Goal: Task Accomplishment & Management: Manage account settings

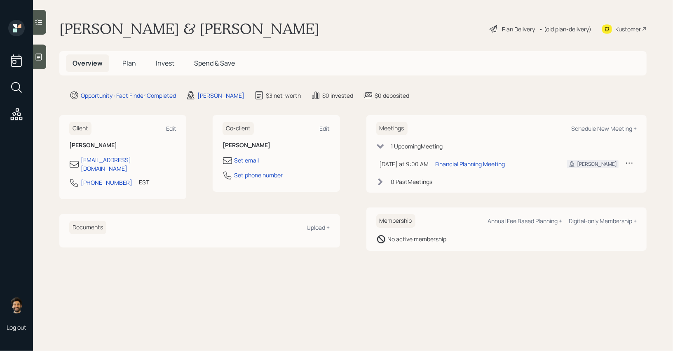
click at [101, 28] on h1 "[PERSON_NAME] & [PERSON_NAME]" at bounding box center [189, 29] width 260 height 18
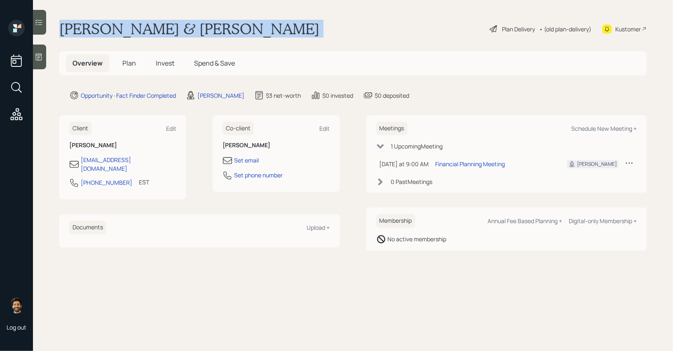
click at [101, 28] on h1 "[PERSON_NAME] & [PERSON_NAME]" at bounding box center [189, 29] width 260 height 18
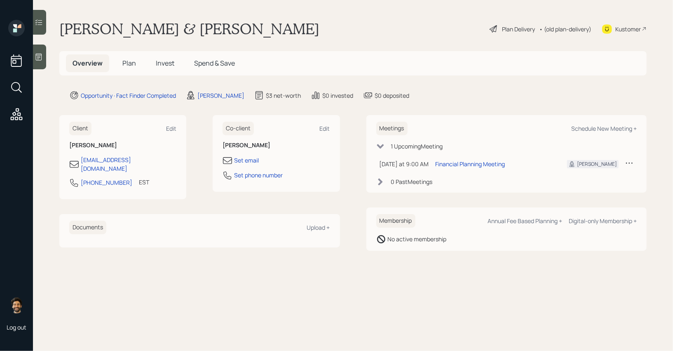
click at [132, 65] on span "Plan" at bounding box center [129, 63] width 14 height 9
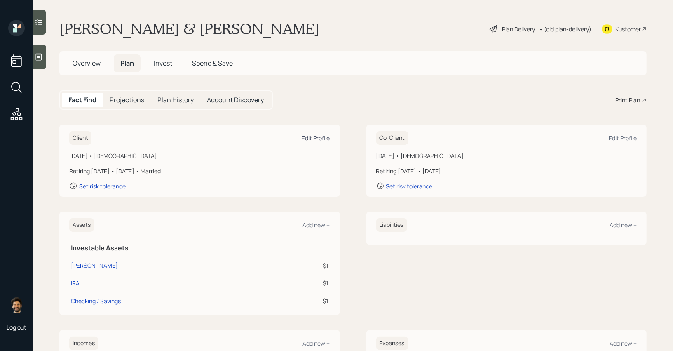
click at [306, 139] on div "Edit Profile" at bounding box center [316, 138] width 28 height 8
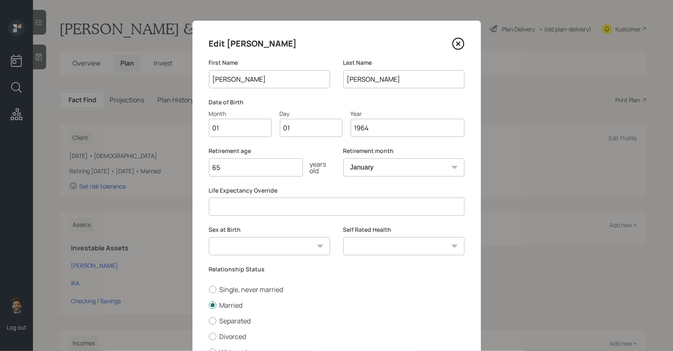
click at [247, 121] on input "01" at bounding box center [240, 128] width 63 height 18
type input "05"
type input "0"
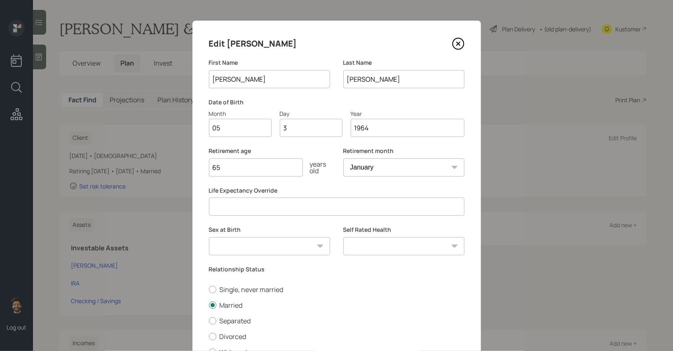
type input "30"
click at [250, 166] on input "65" at bounding box center [256, 167] width 94 height 18
type input "6"
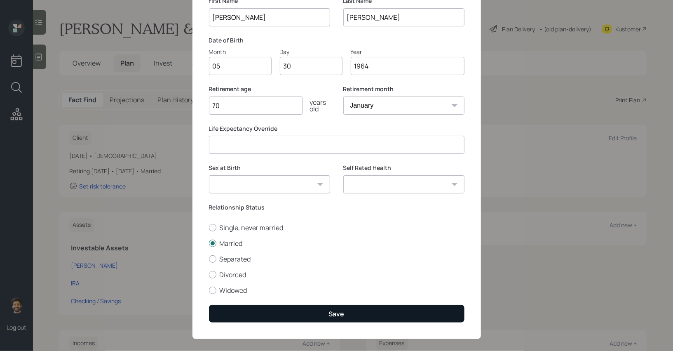
scroll to position [70, 0]
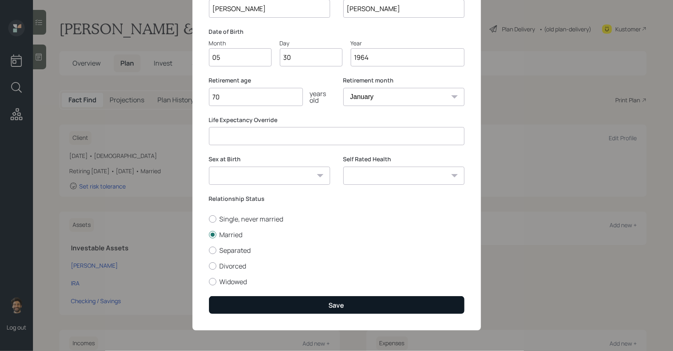
type input "70"
click at [240, 305] on button "Save" at bounding box center [337, 305] width 256 height 18
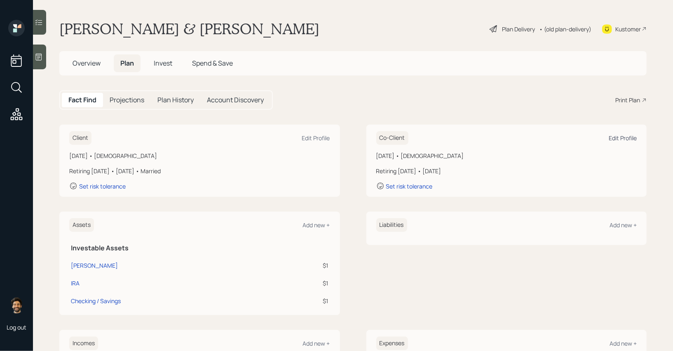
click at [621, 135] on div "Edit Profile" at bounding box center [623, 138] width 28 height 8
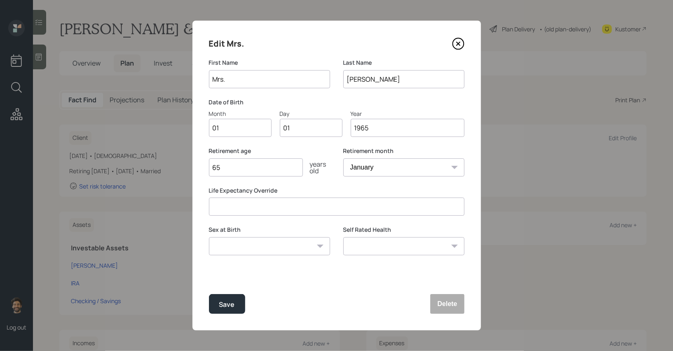
click at [243, 77] on input "Mrs." at bounding box center [269, 79] width 121 height 18
type input "Karen"
click at [220, 125] on input "01" at bounding box center [240, 128] width 63 height 18
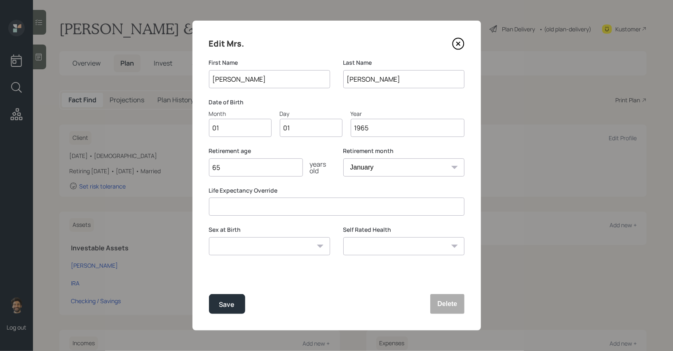
click at [220, 125] on input "01" at bounding box center [240, 128] width 63 height 18
type input "06"
type input "1968"
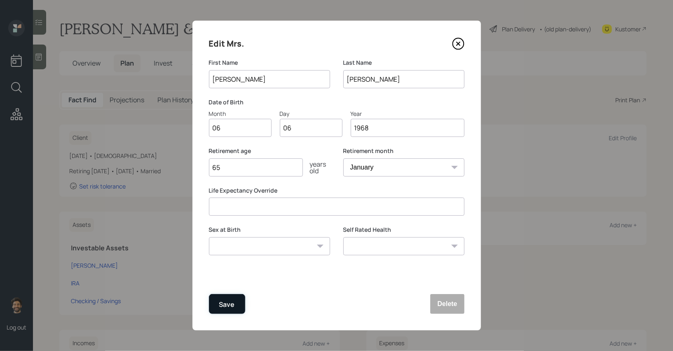
click at [238, 300] on button "Save" at bounding box center [227, 304] width 36 height 20
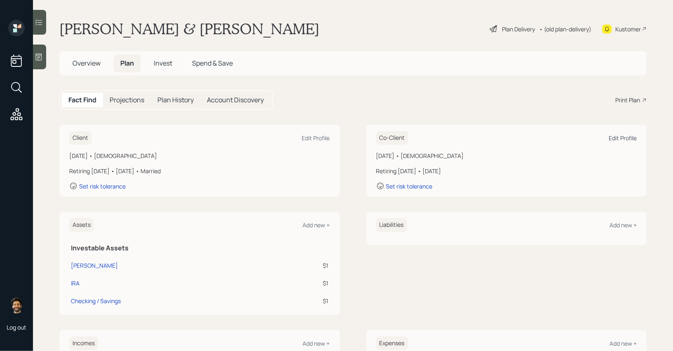
click at [624, 136] on div "Edit Profile" at bounding box center [623, 138] width 28 height 8
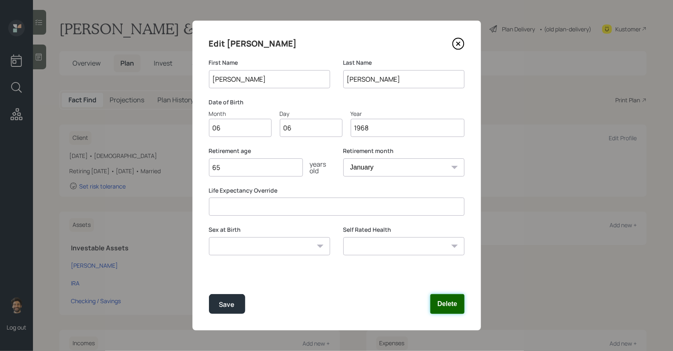
click at [452, 306] on button "Delete" at bounding box center [447, 304] width 34 height 20
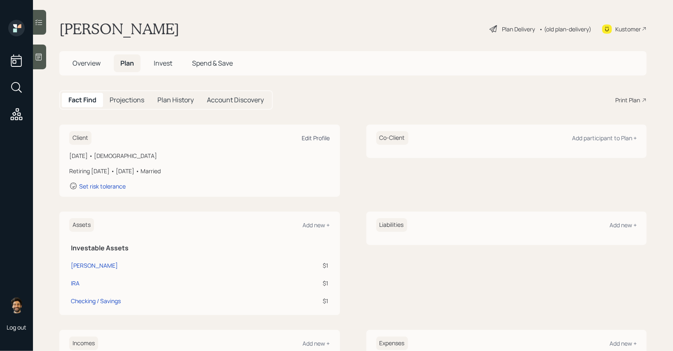
click at [312, 139] on div "Edit Profile" at bounding box center [316, 138] width 28 height 8
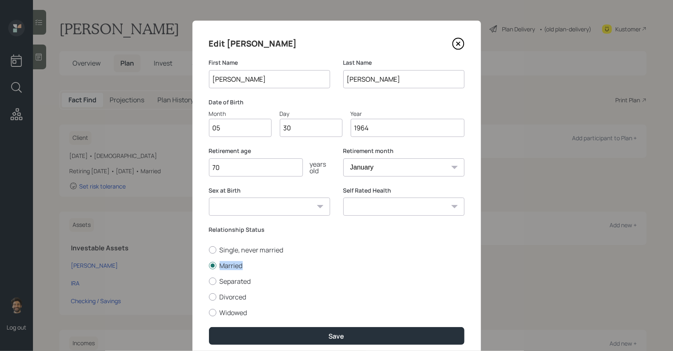
drag, startPoint x: 246, startPoint y: 268, endPoint x: 206, endPoint y: 264, distance: 40.5
click at [206, 264] on div "Edit David First Name David Last Name Rath Date of Birth Month 05 Day 30 Year 1…" at bounding box center [337, 191] width 289 height 341
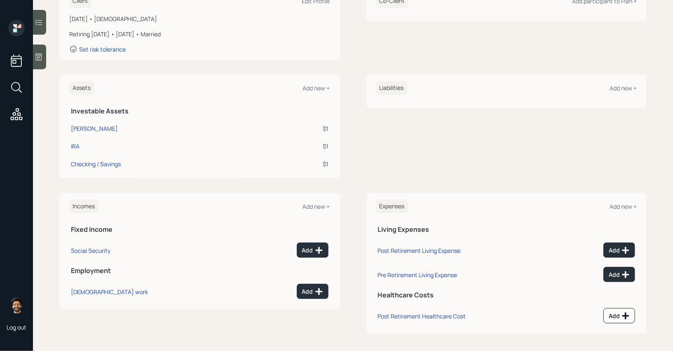
scroll to position [137, 0]
click at [317, 288] on icon at bounding box center [319, 291] width 8 height 8
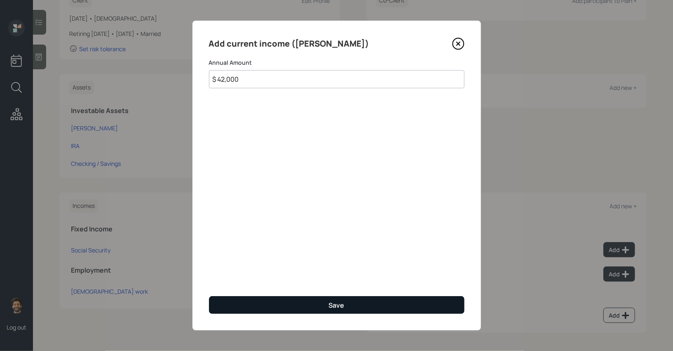
type input "$ 42,000"
click at [271, 301] on button "Save" at bounding box center [337, 305] width 256 height 18
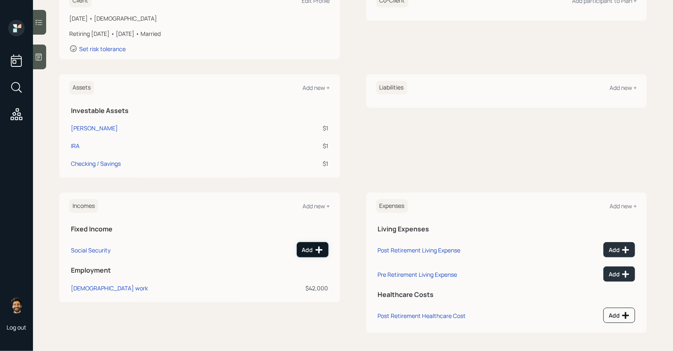
click at [313, 244] on button "Add" at bounding box center [313, 249] width 32 height 15
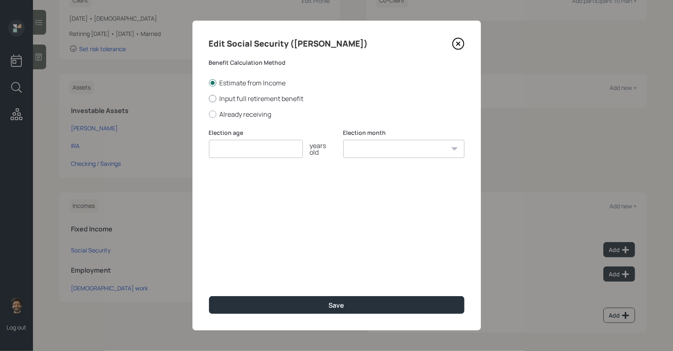
click at [211, 100] on div at bounding box center [212, 98] width 7 height 7
click at [209, 99] on input "Input full retirement benefit" at bounding box center [209, 98] width 0 height 0
radio input "true"
click at [212, 83] on div at bounding box center [212, 82] width 7 height 7
click at [209, 83] on input "Estimate from Income" at bounding box center [209, 82] width 0 height 0
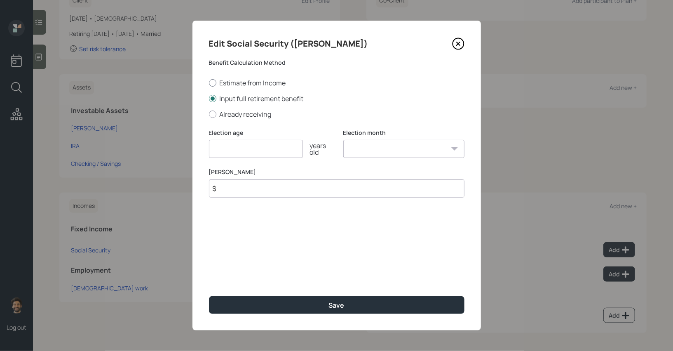
radio input "true"
click at [233, 157] on input "number" at bounding box center [256, 149] width 94 height 18
type input "62"
click at [359, 146] on select "January February March April May June July August September October November De…" at bounding box center [403, 149] width 121 height 18
select select "12"
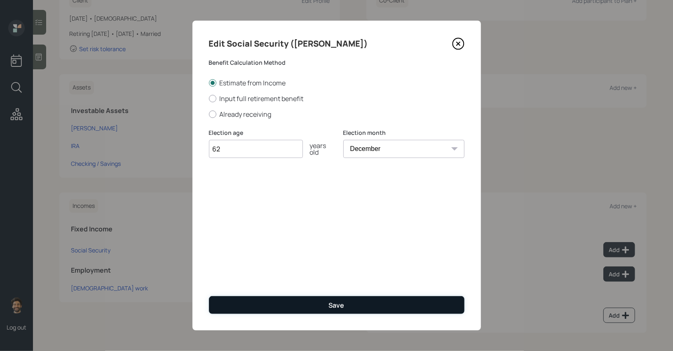
click at [310, 301] on button "Save" at bounding box center [337, 305] width 256 height 18
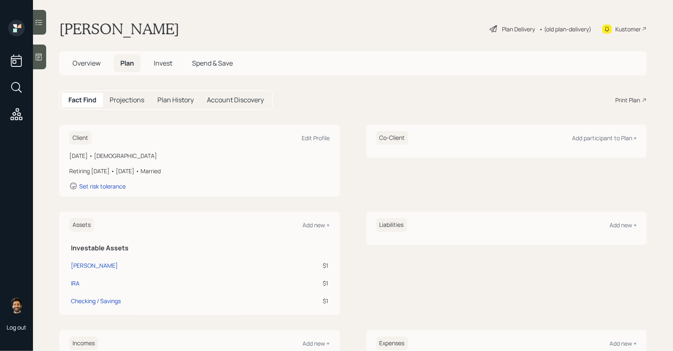
click at [117, 103] on h5 "Projections" at bounding box center [127, 100] width 35 height 8
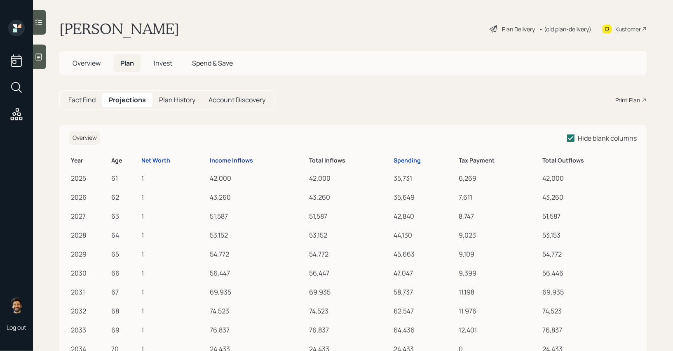
click at [221, 163] on div "Income Inflows" at bounding box center [231, 160] width 43 height 7
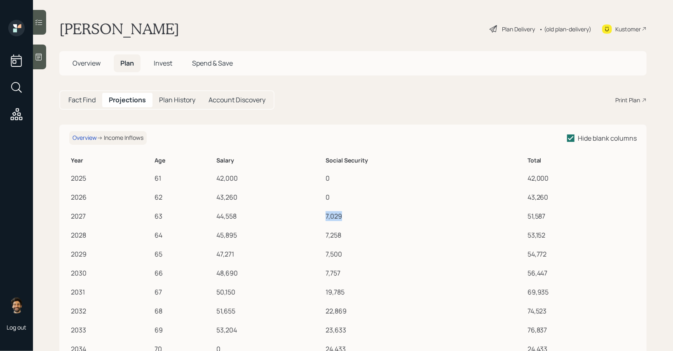
drag, startPoint x: 326, startPoint y: 217, endPoint x: 359, endPoint y: 216, distance: 32.6
click at [359, 216] on td "7,029" at bounding box center [425, 214] width 202 height 19
click at [75, 103] on h5 "Fact Find" at bounding box center [81, 100] width 27 height 8
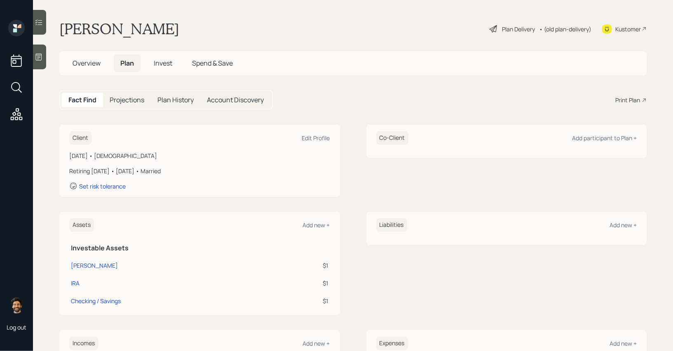
scroll to position [137, 0]
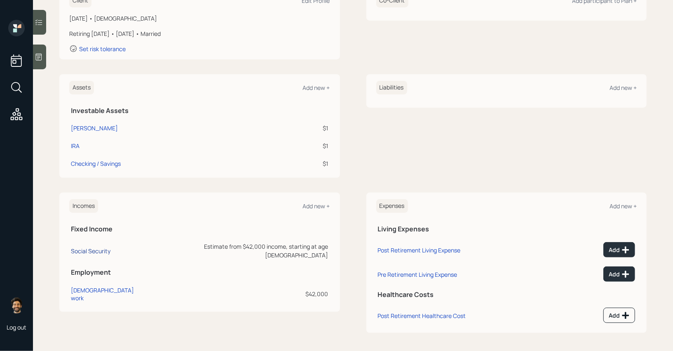
click at [87, 247] on div "Social Security" at bounding box center [91, 251] width 40 height 8
select select "12"
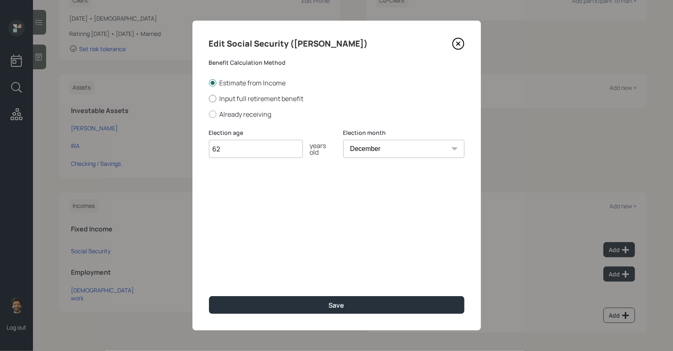
click at [219, 99] on label "Input full retirement benefit" at bounding box center [337, 98] width 256 height 9
click at [209, 99] on input "Input full retirement benefit" at bounding box center [209, 98] width 0 height 0
radio input "true"
click at [229, 190] on input "$" at bounding box center [337, 188] width 256 height 18
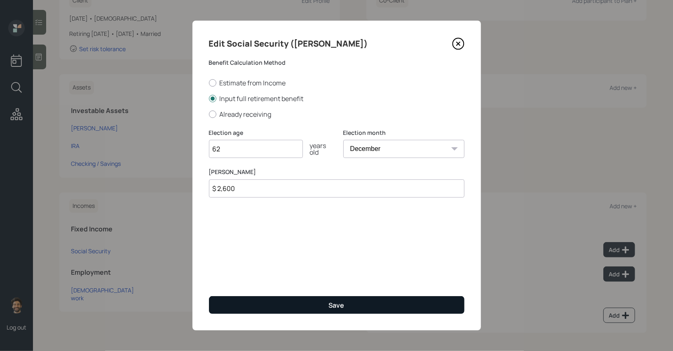
type input "$ 2,600"
click at [231, 303] on button "Save" at bounding box center [337, 305] width 256 height 18
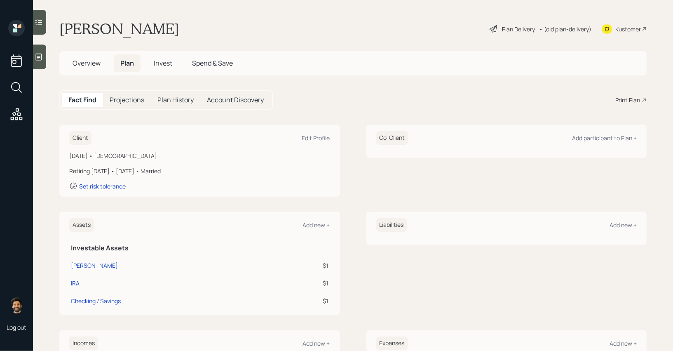
click at [129, 101] on h5 "Projections" at bounding box center [127, 100] width 35 height 8
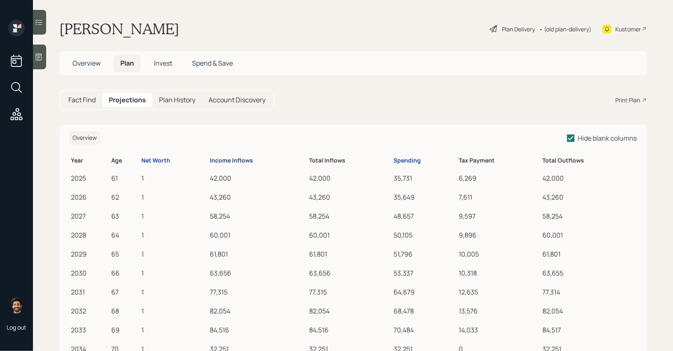
click at [231, 160] on div "Income Inflows" at bounding box center [231, 160] width 43 height 7
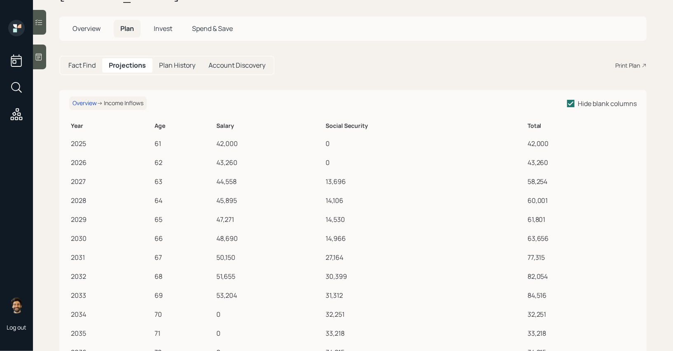
scroll to position [38, 0]
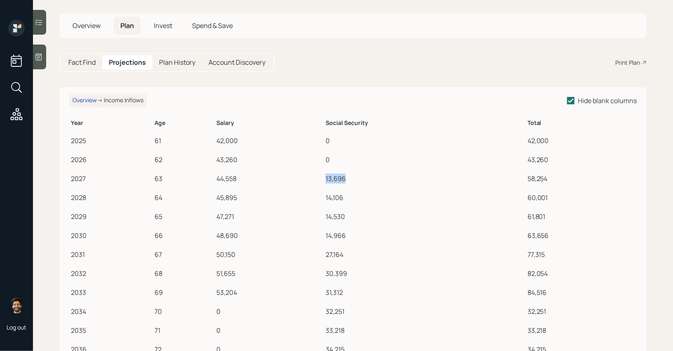
drag, startPoint x: 326, startPoint y: 178, endPoint x: 350, endPoint y: 178, distance: 23.5
click at [350, 178] on td "13,696" at bounding box center [425, 177] width 202 height 19
click at [79, 60] on h5 "Fact Find" at bounding box center [81, 63] width 27 height 8
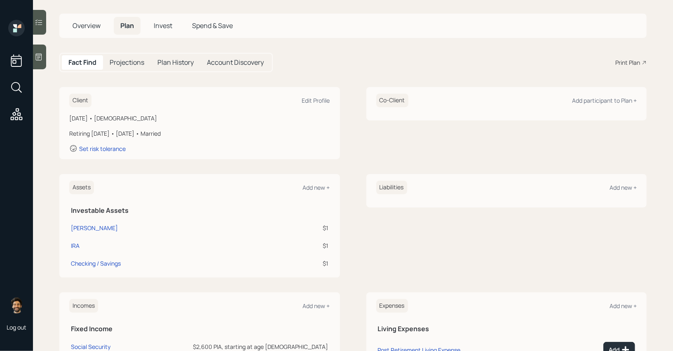
scroll to position [137, 0]
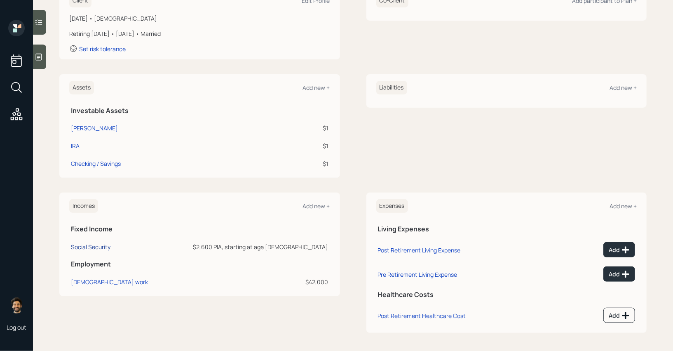
click at [87, 243] on div "Social Security" at bounding box center [91, 247] width 40 height 8
select select "12"
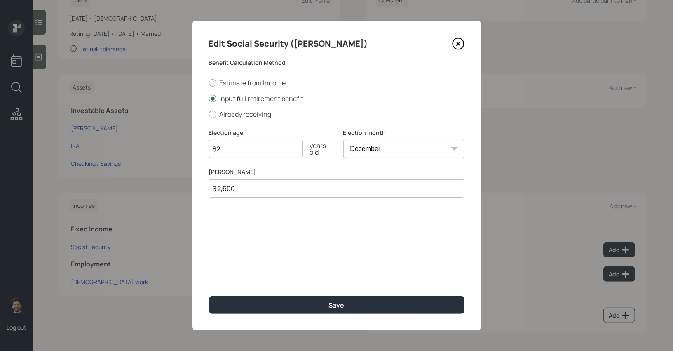
click at [249, 188] on input "$ 2,600" at bounding box center [337, 188] width 256 height 18
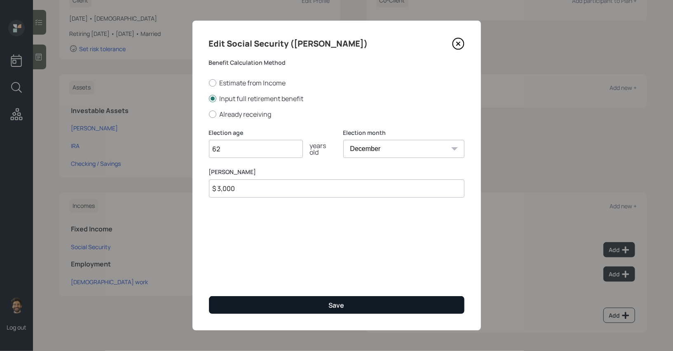
type input "$ 3,000"
click at [249, 304] on button "Save" at bounding box center [337, 305] width 256 height 18
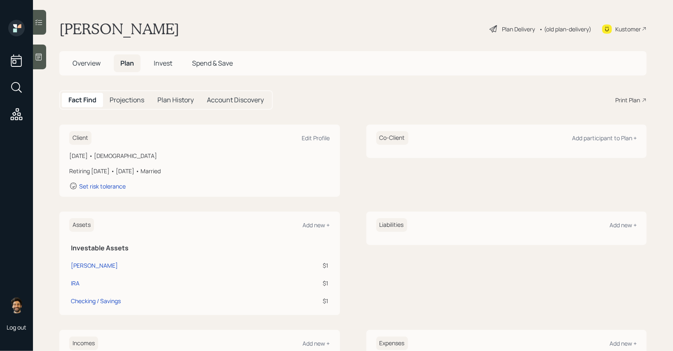
click at [126, 102] on h5 "Projections" at bounding box center [127, 100] width 35 height 8
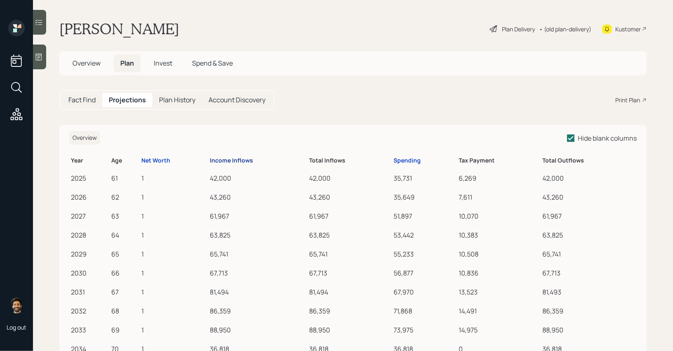
click at [242, 160] on div "Income Inflows" at bounding box center [231, 160] width 43 height 7
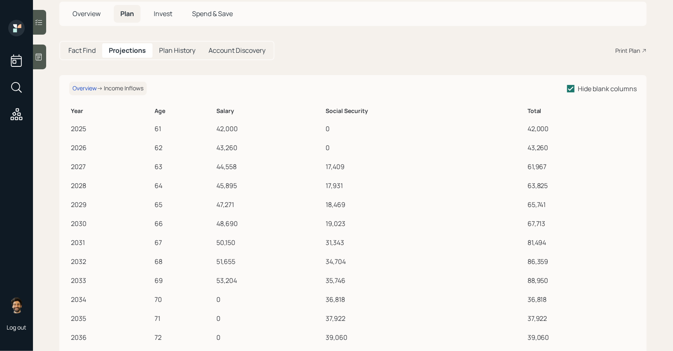
scroll to position [51, 0]
drag, startPoint x: 328, startPoint y: 165, endPoint x: 384, endPoint y: 168, distance: 56.2
click at [384, 168] on div "17,409" at bounding box center [425, 165] width 199 height 10
drag, startPoint x: 217, startPoint y: 128, endPoint x: 251, endPoint y: 128, distance: 33.4
click at [251, 128] on td "42,000" at bounding box center [269, 126] width 109 height 19
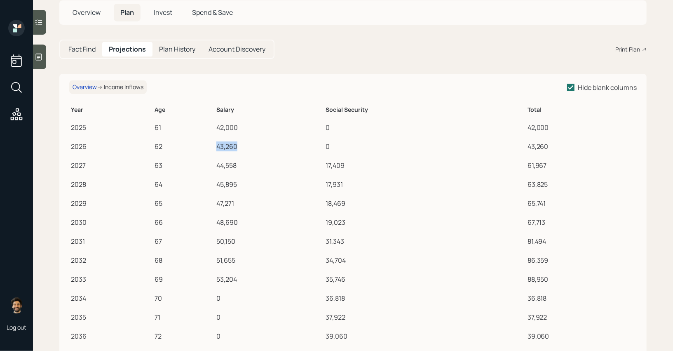
drag, startPoint x: 218, startPoint y: 146, endPoint x: 256, endPoint y: 148, distance: 38.0
click at [256, 148] on div "43,260" at bounding box center [269, 146] width 106 height 10
drag, startPoint x: 219, startPoint y: 163, endPoint x: 243, endPoint y: 168, distance: 24.7
click at [243, 168] on div "44,558" at bounding box center [269, 165] width 106 height 10
drag, startPoint x: 329, startPoint y: 166, endPoint x: 364, endPoint y: 167, distance: 35.5
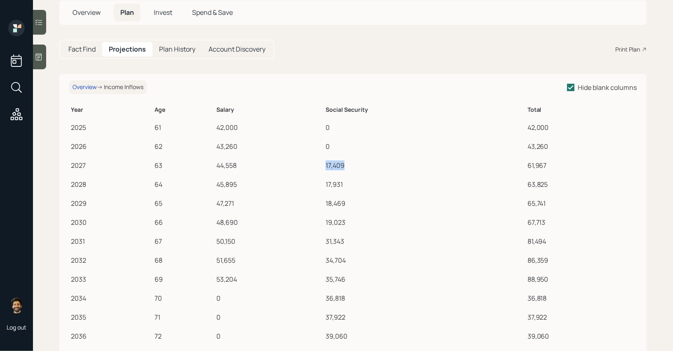
click at [364, 167] on div "17,409" at bounding box center [425, 165] width 199 height 10
click at [83, 54] on div "Fact Find" at bounding box center [82, 49] width 40 height 14
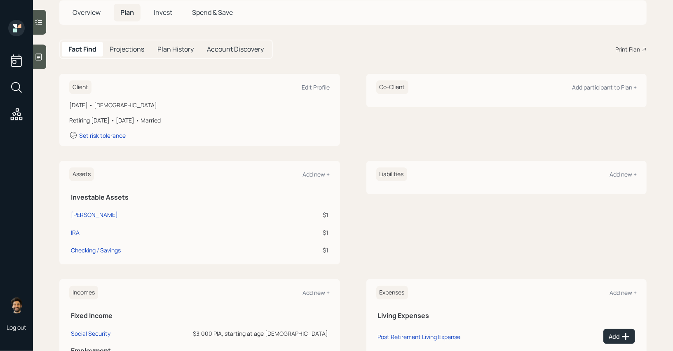
scroll to position [137, 0]
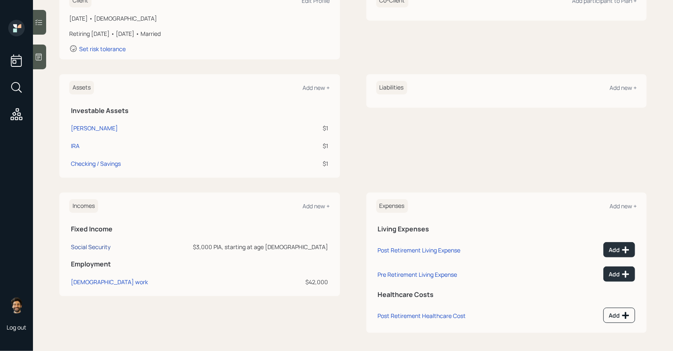
click at [101, 249] on div "Social Security" at bounding box center [91, 247] width 40 height 8
select select "12"
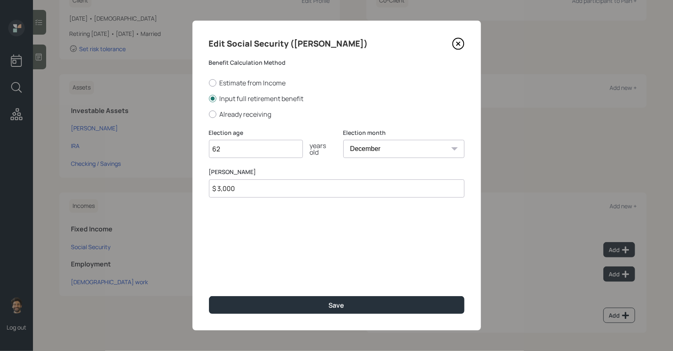
click at [233, 193] on input "$ 3,000" at bounding box center [337, 188] width 256 height 18
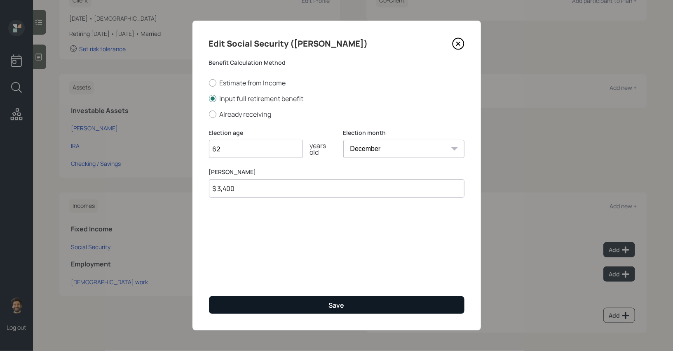
type input "$ 3,400"
click at [254, 300] on button "Save" at bounding box center [337, 305] width 256 height 18
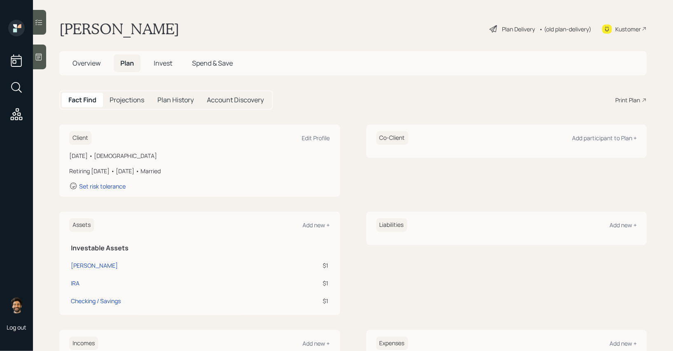
click at [117, 105] on div "Projections" at bounding box center [127, 100] width 48 height 14
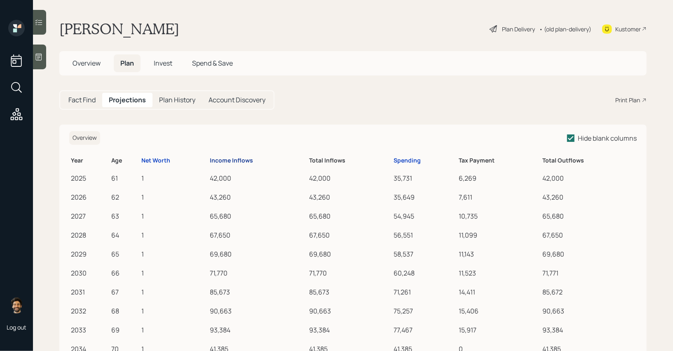
click at [236, 159] on div "Income Inflows" at bounding box center [231, 160] width 43 height 7
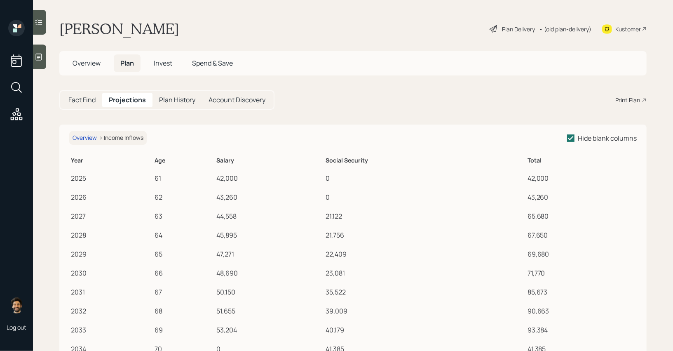
scroll to position [10, 0]
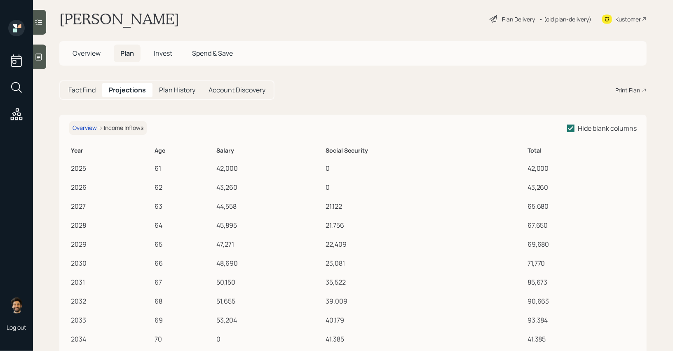
click at [89, 47] on h5 "Overview" at bounding box center [86, 54] width 41 height 18
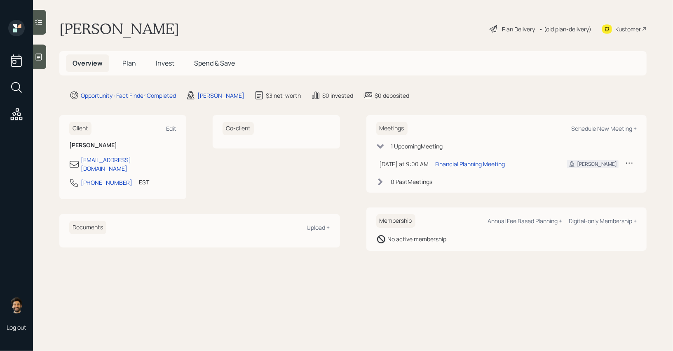
click at [129, 66] on span "Plan" at bounding box center [129, 63] width 14 height 9
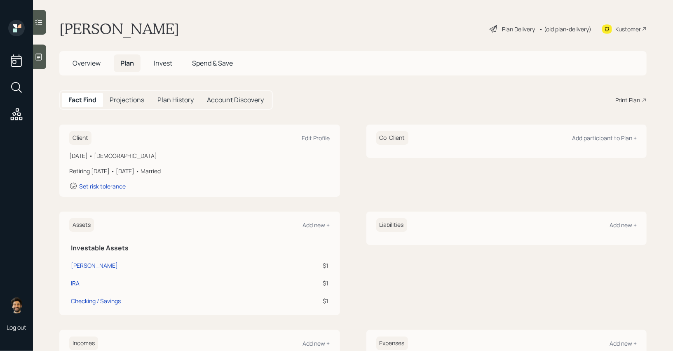
scroll to position [137, 0]
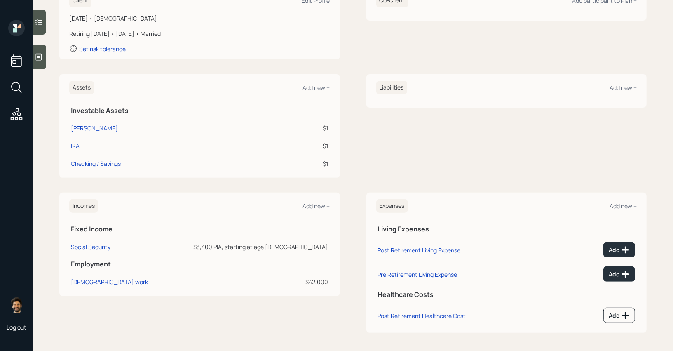
click at [97, 253] on td "Social Security" at bounding box center [117, 245] width 96 height 18
click at [92, 246] on div "Social Security" at bounding box center [91, 247] width 40 height 8
select select "12"
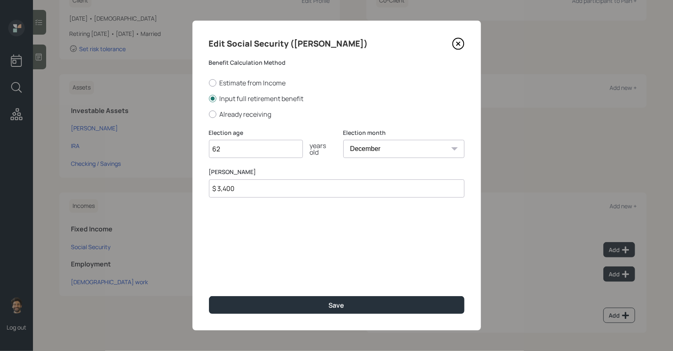
click at [248, 186] on input "$ 3,400" at bounding box center [337, 188] width 256 height 18
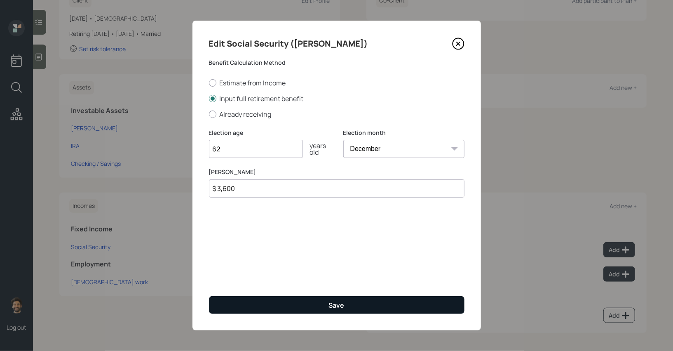
type input "$ 3,600"
click at [245, 305] on button "Save" at bounding box center [337, 305] width 256 height 18
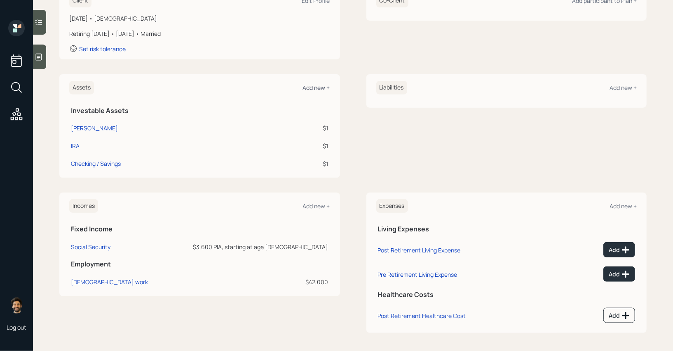
click at [316, 86] on div "Add new +" at bounding box center [316, 88] width 27 height 8
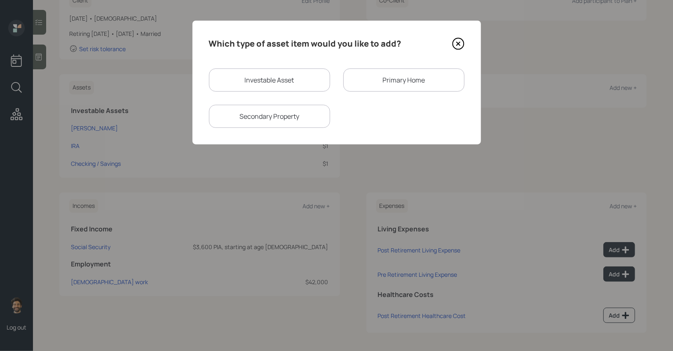
click at [282, 118] on div "Secondary Property" at bounding box center [269, 116] width 121 height 23
select select "rental_property"
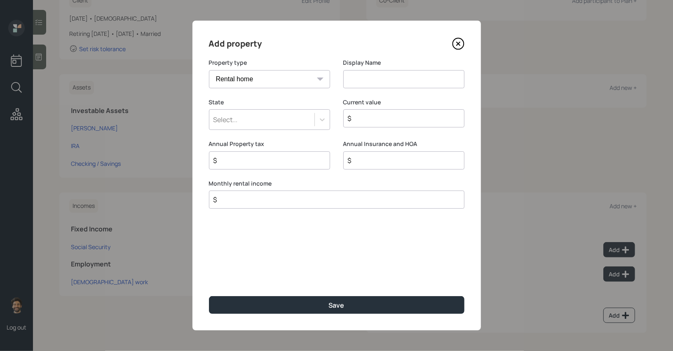
click at [376, 76] on input at bounding box center [403, 79] width 121 height 18
type input "Florida"
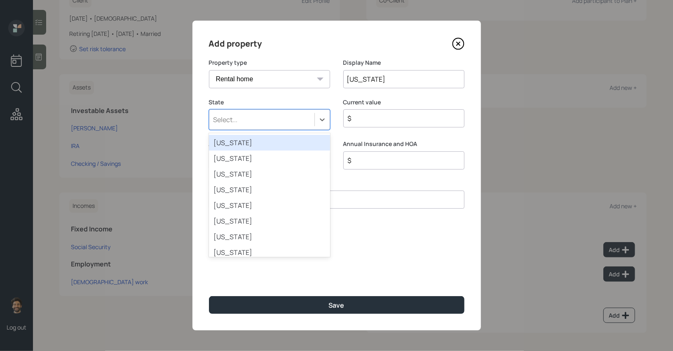
click at [284, 116] on div "Select..." at bounding box center [261, 120] width 105 height 14
type input "flo"
click at [259, 145] on div "Florida" at bounding box center [269, 143] width 121 height 16
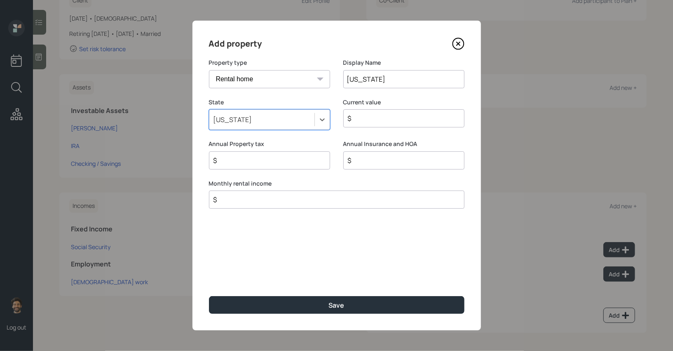
click at [390, 76] on input "Florida" at bounding box center [403, 79] width 121 height 18
type input "[US_STATE] Rental"
click at [376, 112] on div "$" at bounding box center [403, 118] width 121 height 18
click at [355, 120] on input "$" at bounding box center [400, 118] width 107 height 10
type input "$ 100,000"
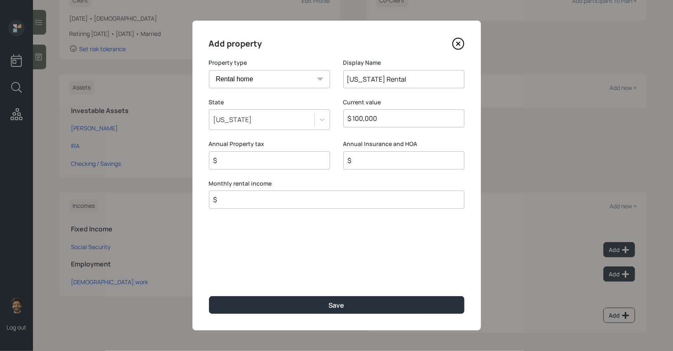
click at [239, 198] on input "$" at bounding box center [334, 200] width 242 height 10
type input "$ 700"
click at [230, 163] on input "$" at bounding box center [266, 160] width 107 height 10
click at [362, 163] on input "$" at bounding box center [400, 160] width 107 height 10
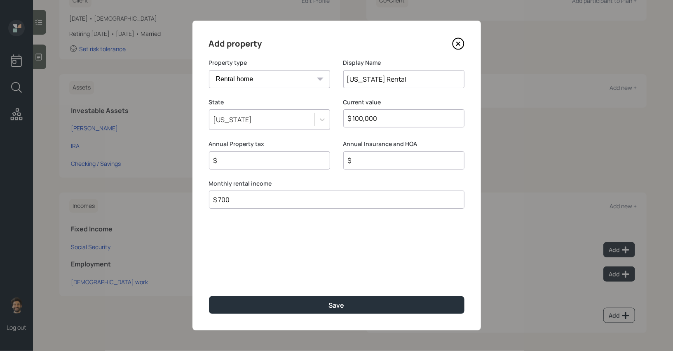
click at [306, 156] on input "$" at bounding box center [266, 160] width 107 height 10
type input "$ 1,700"
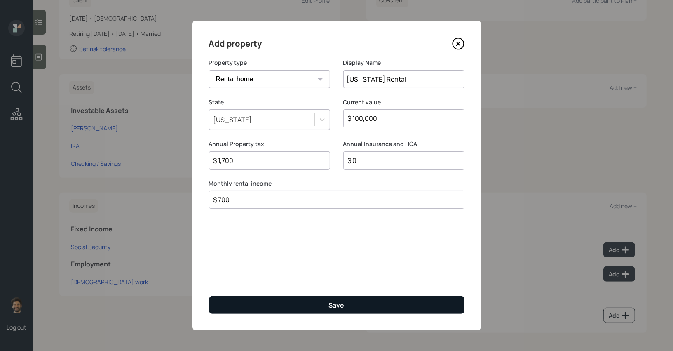
type input "$ 0"
click at [282, 301] on button "Save" at bounding box center [337, 305] width 256 height 18
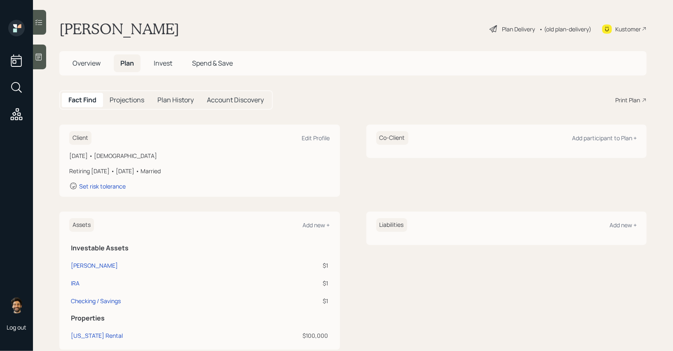
click at [128, 98] on h5 "Projections" at bounding box center [127, 100] width 35 height 8
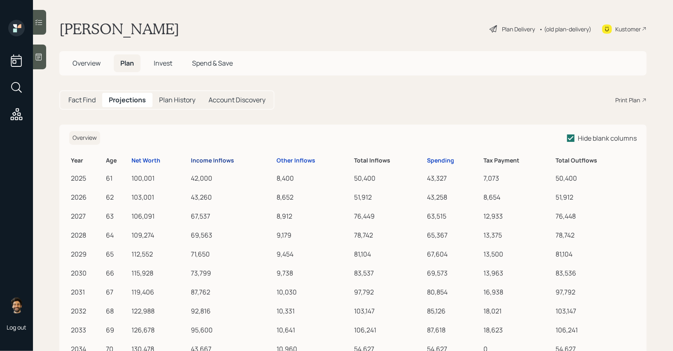
click at [216, 160] on div "Income Inflows" at bounding box center [212, 160] width 43 height 7
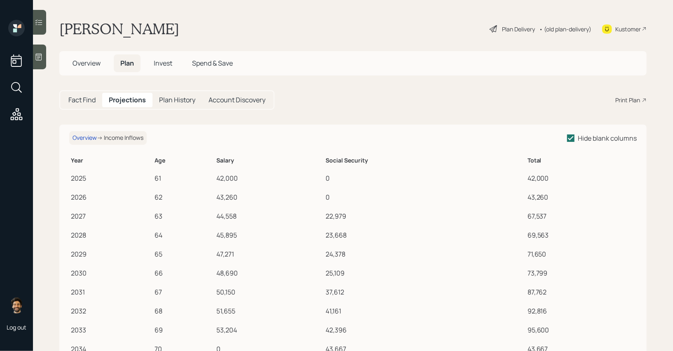
click at [87, 99] on h5 "Fact Find" at bounding box center [81, 100] width 27 height 8
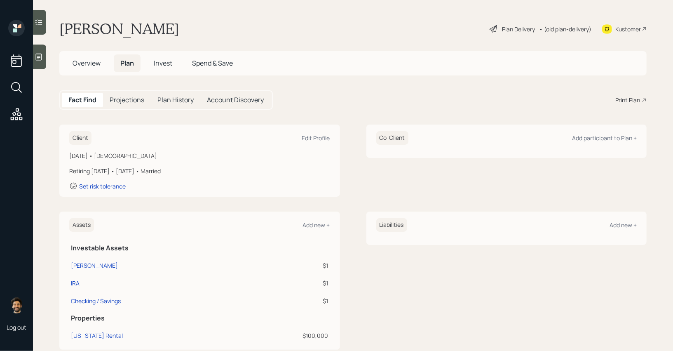
scroll to position [207, 0]
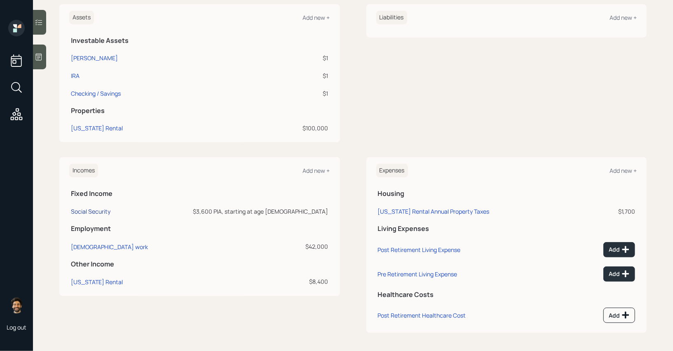
click at [92, 209] on div "Social Security" at bounding box center [91, 211] width 40 height 8
select select "12"
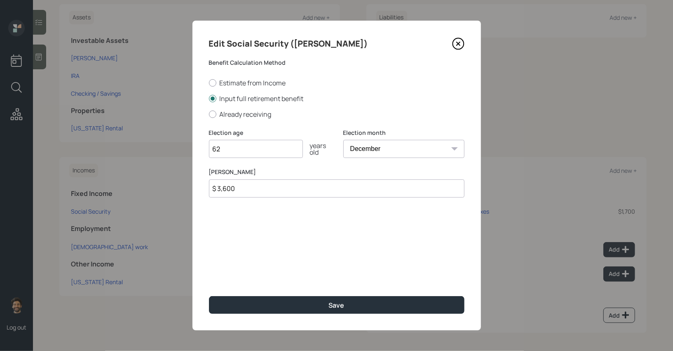
click at [256, 190] on input "$ 3,600" at bounding box center [337, 188] width 256 height 18
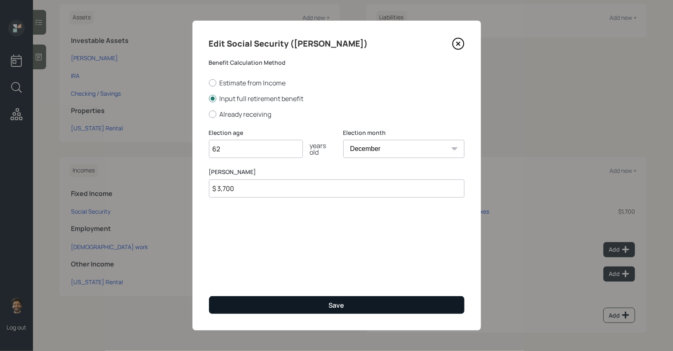
type input "$ 3,700"
click at [273, 307] on button "Save" at bounding box center [337, 305] width 256 height 18
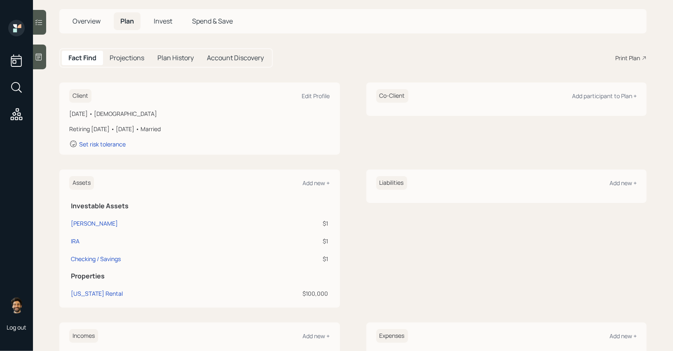
scroll to position [68, 0]
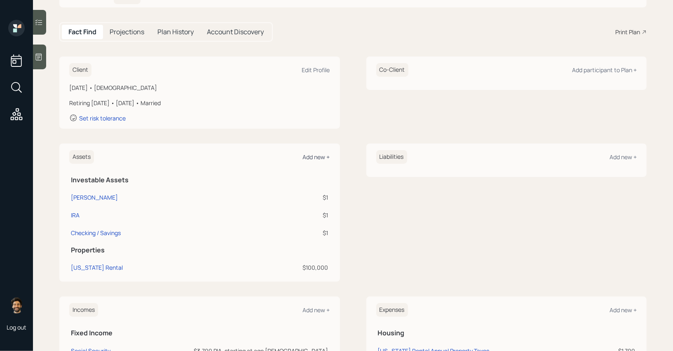
click at [316, 154] on div "Add new +" at bounding box center [316, 157] width 27 height 8
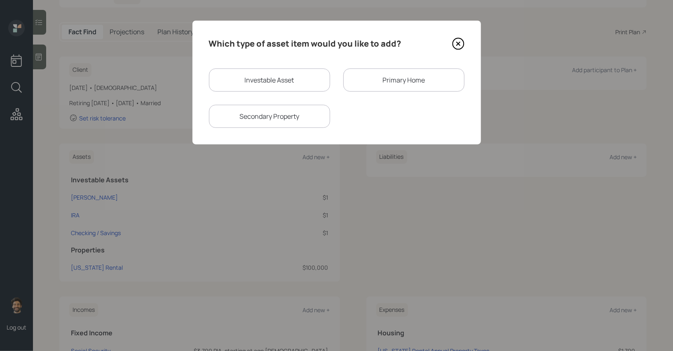
click at [381, 85] on div "Primary Home" at bounding box center [403, 79] width 121 height 23
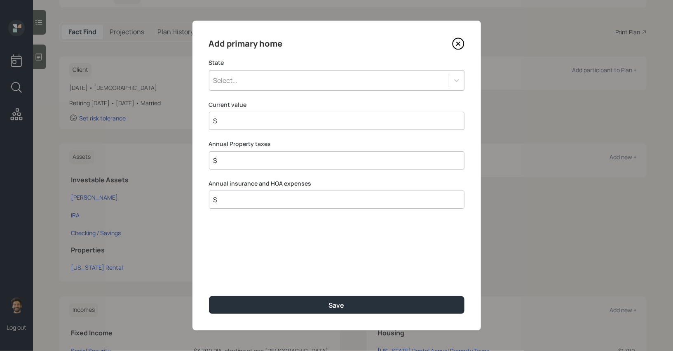
click at [257, 80] on div "Select..." at bounding box center [329, 80] width 240 height 14
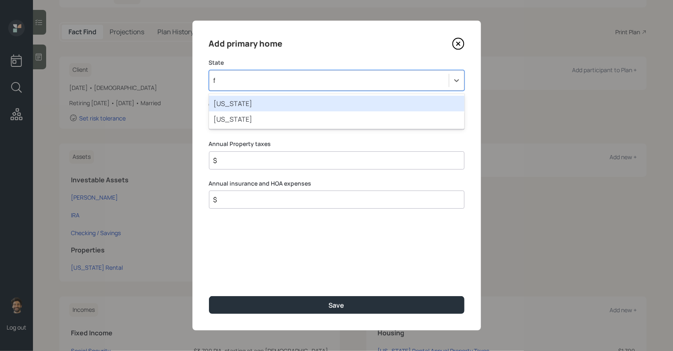
type input "fl"
click at [278, 99] on div "Florida" at bounding box center [337, 104] width 256 height 16
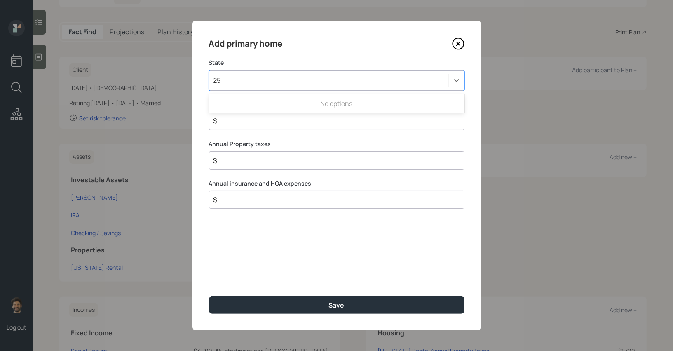
type input "2"
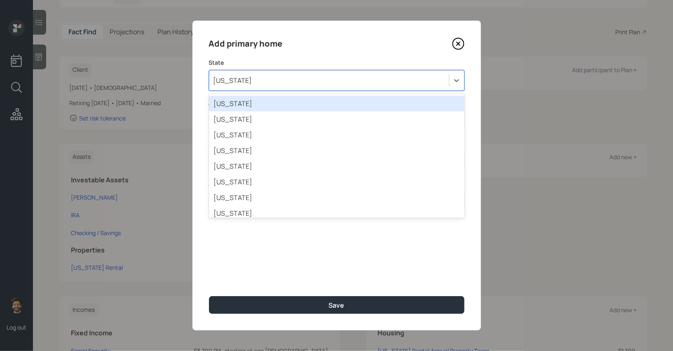
click at [270, 58] on div "Add primary home State option Florida, selected. option Alabama focused, 1 of 5…" at bounding box center [337, 176] width 289 height 310
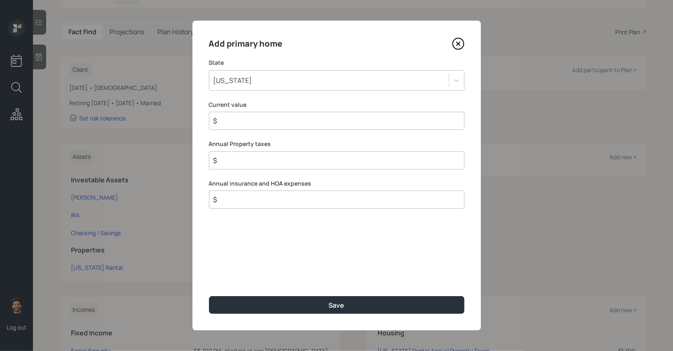
click at [255, 119] on input "$" at bounding box center [334, 121] width 242 height 10
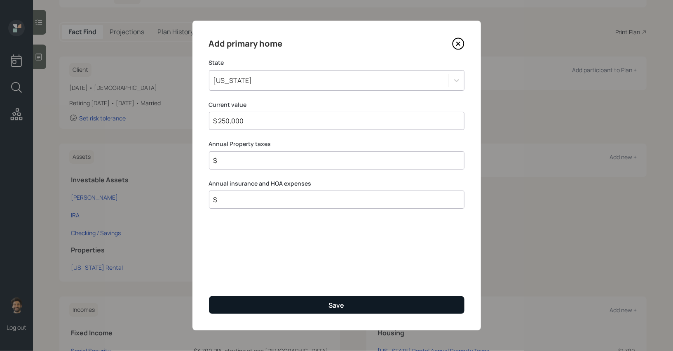
type input "$ 250,000"
click at [248, 301] on button "Save" at bounding box center [337, 305] width 256 height 18
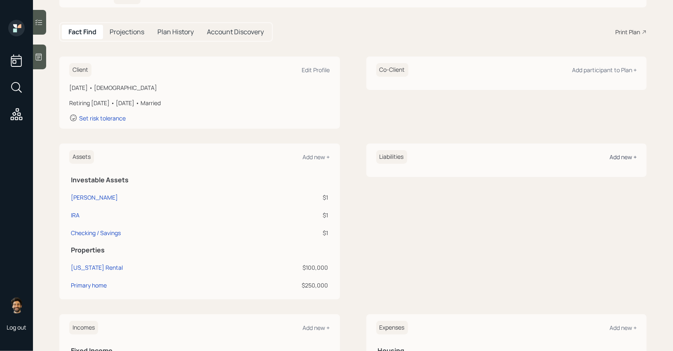
click at [628, 154] on div "Add new +" at bounding box center [623, 157] width 27 height 8
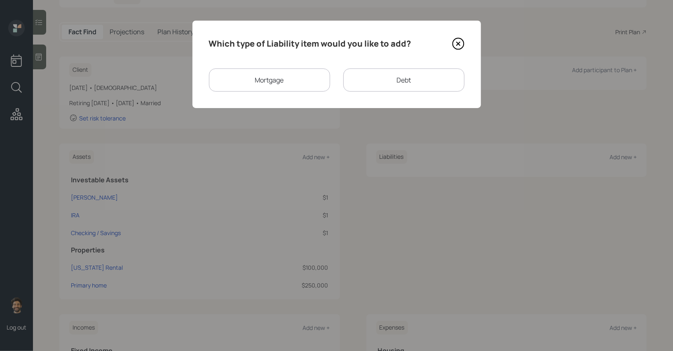
click at [277, 78] on div "Mortgage" at bounding box center [269, 79] width 121 height 23
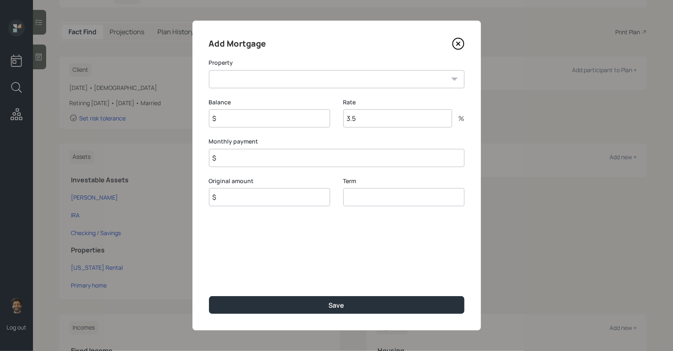
click at [281, 81] on select "Florida Rental FL Primary home" at bounding box center [337, 79] width 256 height 18
click at [463, 44] on icon at bounding box center [458, 44] width 12 height 12
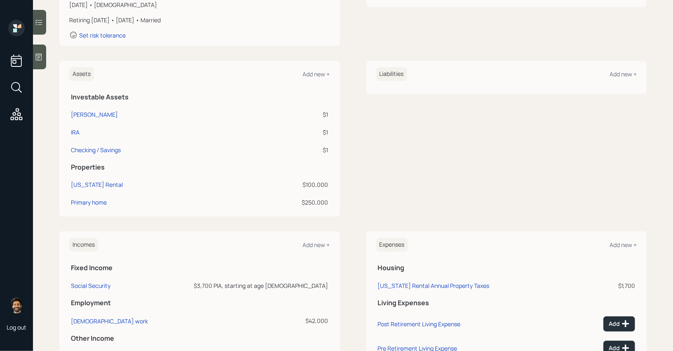
scroll to position [225, 0]
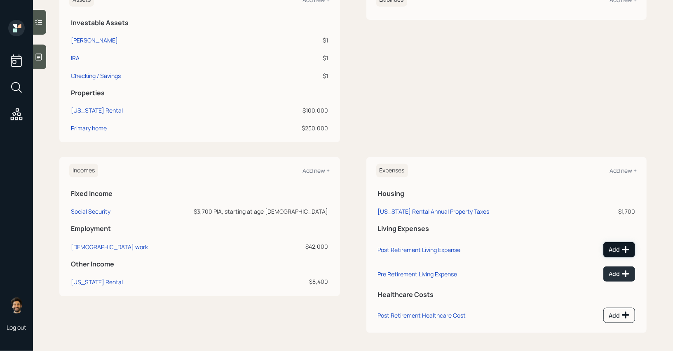
click at [614, 255] on button "Add" at bounding box center [620, 249] width 32 height 15
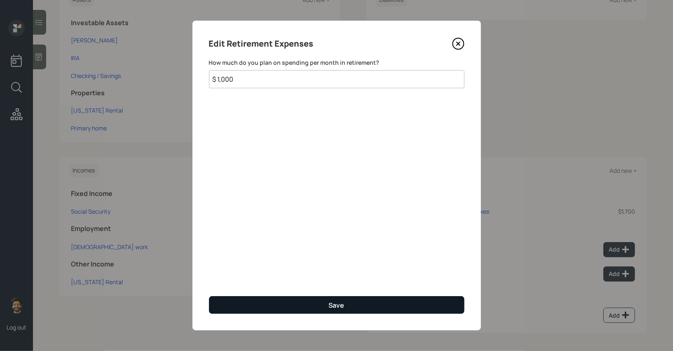
type input "$ 1,000"
click at [233, 296] on button "Save" at bounding box center [337, 305] width 256 height 18
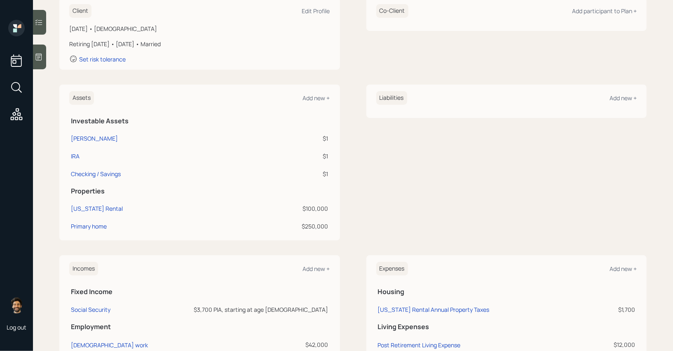
scroll to position [122, 0]
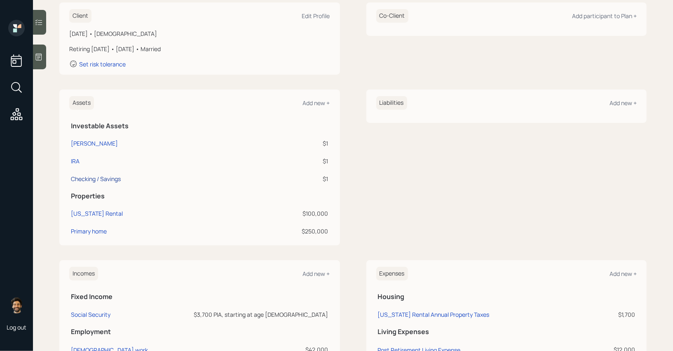
click at [83, 177] on div "Checking / Savings" at bounding box center [96, 178] width 50 height 9
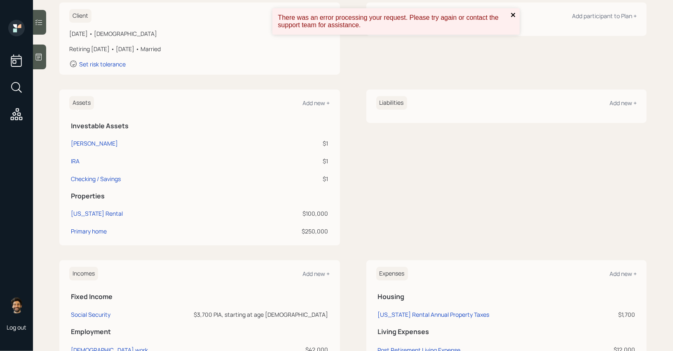
click at [511, 16] on icon "close" at bounding box center [514, 15] width 6 height 7
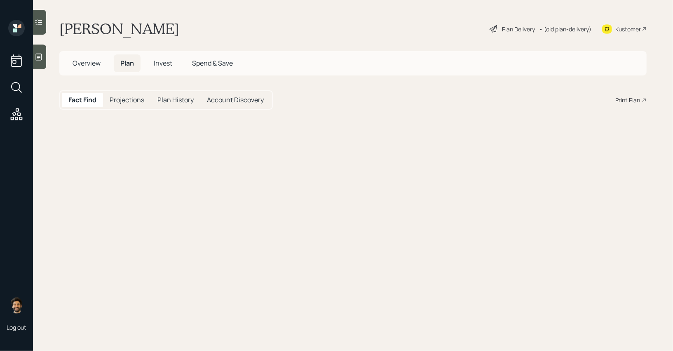
select select "emergency_fund"
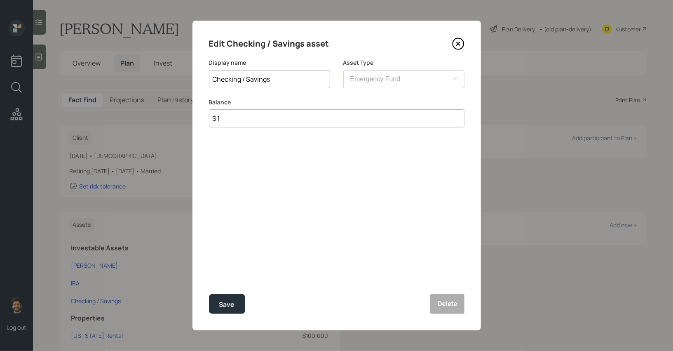
click at [234, 122] on input "$ 1" at bounding box center [337, 118] width 256 height 18
type input "$ 250,000"
click at [216, 306] on button "Save" at bounding box center [227, 304] width 36 height 20
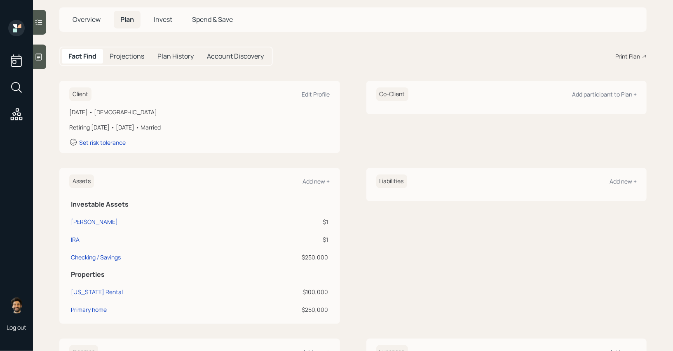
scroll to position [55, 0]
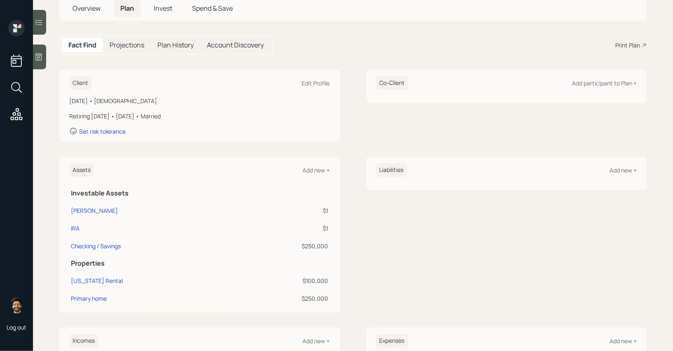
click at [82, 233] on td "IRA" at bounding box center [153, 227] width 169 height 18
click at [74, 228] on div "IRA" at bounding box center [75, 228] width 9 height 9
select select "ira"
select select "balanced"
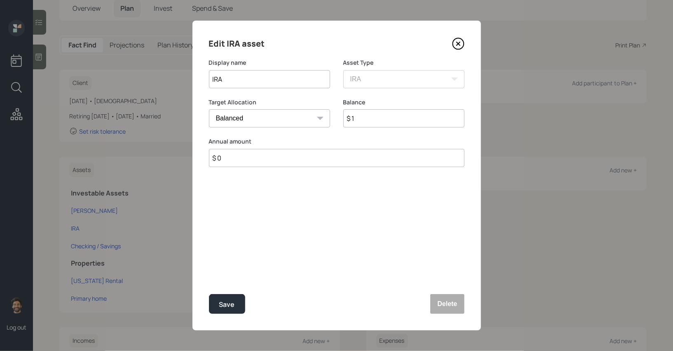
click at [364, 118] on input "$ 1" at bounding box center [403, 118] width 121 height 18
click at [364, 118] on input "$ 175,000" at bounding box center [403, 118] width 121 height 18
type input "$ 145,000"
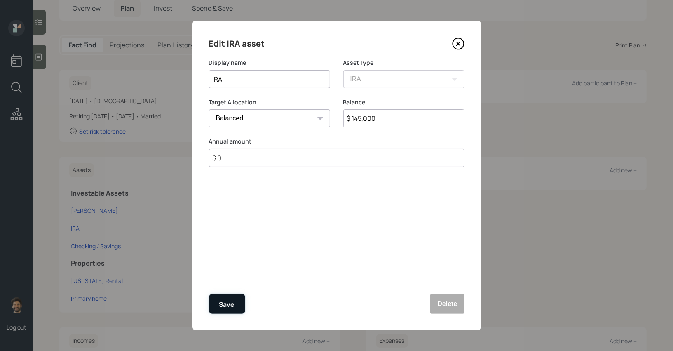
click at [230, 303] on div "Save" at bounding box center [227, 304] width 16 height 11
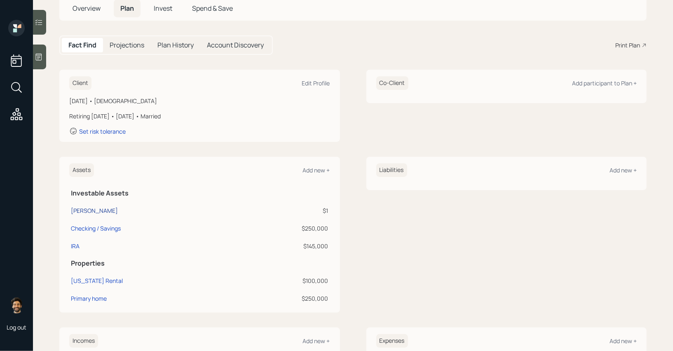
click at [75, 210] on div "[PERSON_NAME]" at bounding box center [94, 210] width 47 height 9
select select "roth_ira"
select select "balanced"
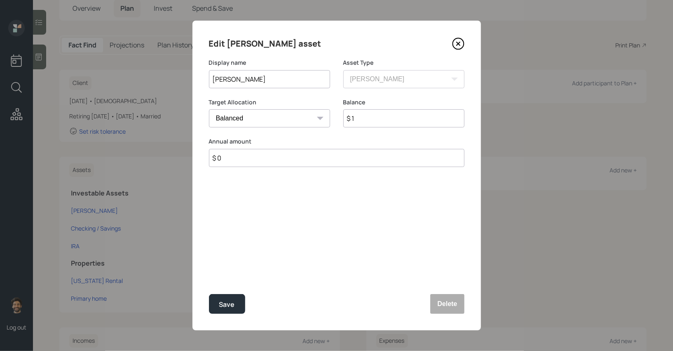
click at [372, 122] on input "$ 1" at bounding box center [403, 118] width 121 height 18
type input "$ 30,000"
click at [228, 301] on div "Save" at bounding box center [227, 304] width 16 height 11
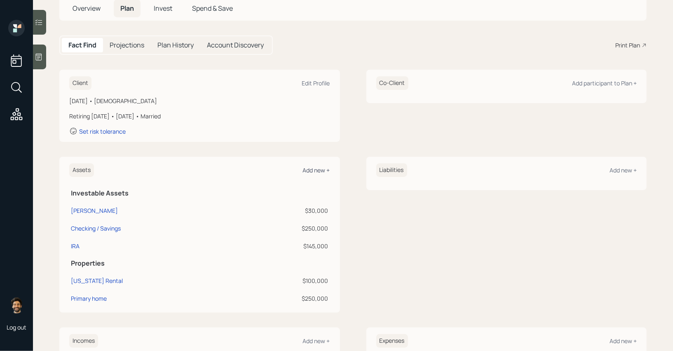
click at [321, 171] on div "Add new +" at bounding box center [316, 170] width 27 height 8
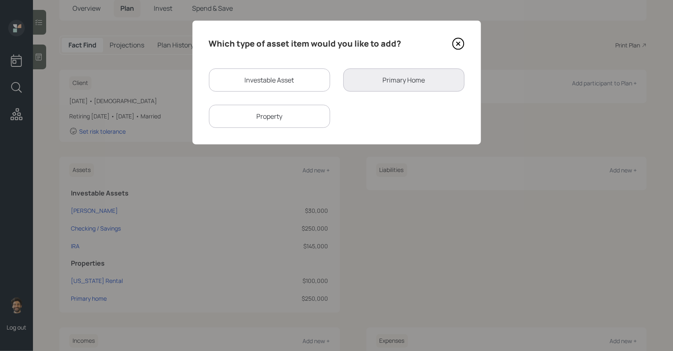
click at [239, 84] on div "Investable Asset" at bounding box center [269, 79] width 121 height 23
select select "taxable"
select select "balanced"
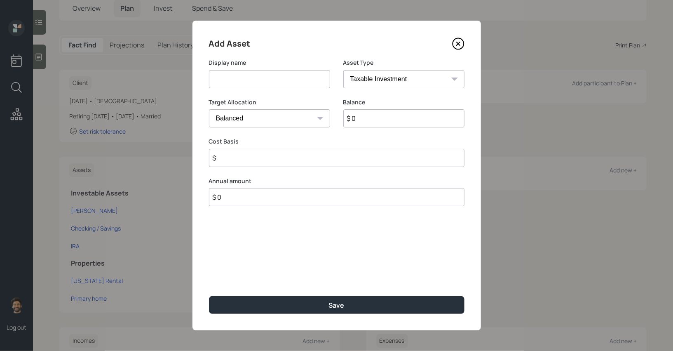
click at [244, 78] on input at bounding box center [269, 79] width 121 height 18
type input "Other Invesments"
click at [394, 121] on input "$ 0" at bounding box center [403, 118] width 121 height 18
type input "$ 8,000"
click at [264, 158] on input "$" at bounding box center [337, 158] width 256 height 18
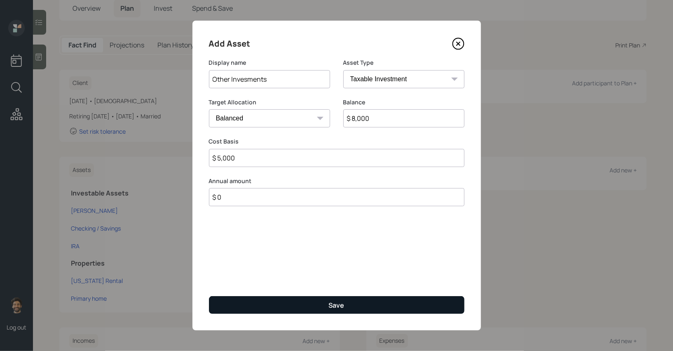
type input "$ 5,000"
click at [246, 299] on button "Save" at bounding box center [337, 305] width 256 height 18
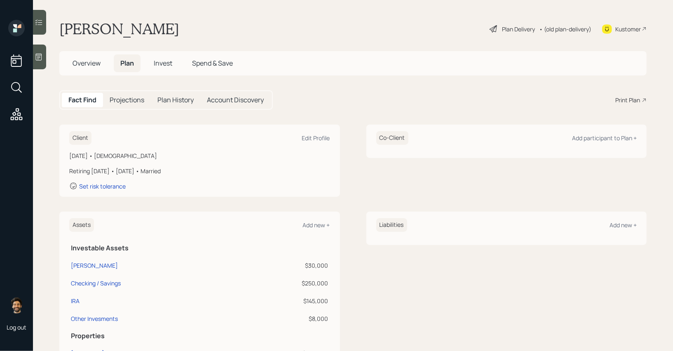
click at [125, 96] on h5 "Projections" at bounding box center [127, 100] width 35 height 8
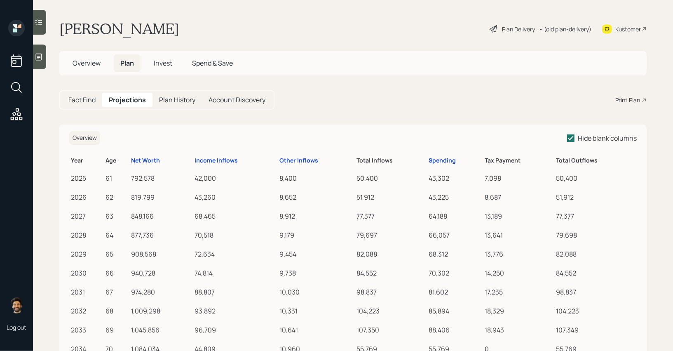
click at [437, 151] on th "Spending" at bounding box center [455, 159] width 56 height 16
click at [438, 155] on th "Spending" at bounding box center [455, 159] width 56 height 16
click at [438, 161] on div "Spending" at bounding box center [442, 160] width 27 height 7
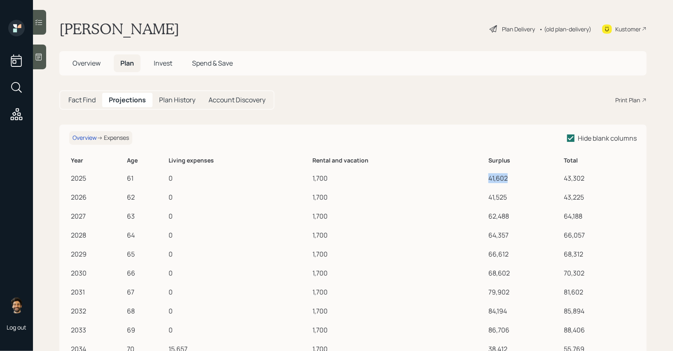
drag, startPoint x: 489, startPoint y: 178, endPoint x: 510, endPoint y: 180, distance: 21.1
click at [510, 180] on div "41,602" at bounding box center [525, 178] width 73 height 10
click at [92, 103] on h5 "Fact Find" at bounding box center [81, 100] width 27 height 8
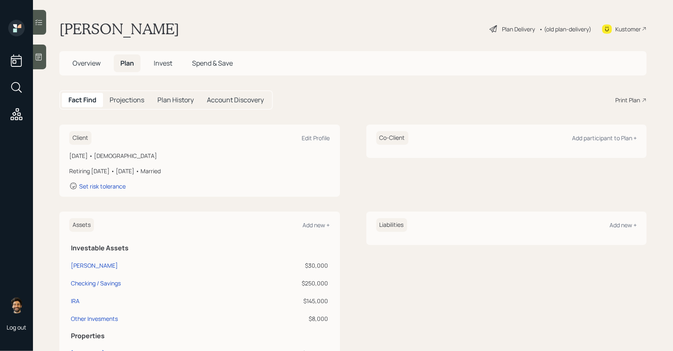
scroll to position [237, 0]
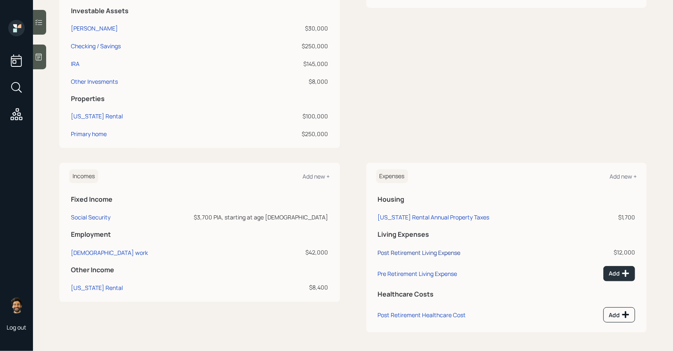
click at [407, 254] on div "Post Retirement Living Expense" at bounding box center [419, 253] width 83 height 8
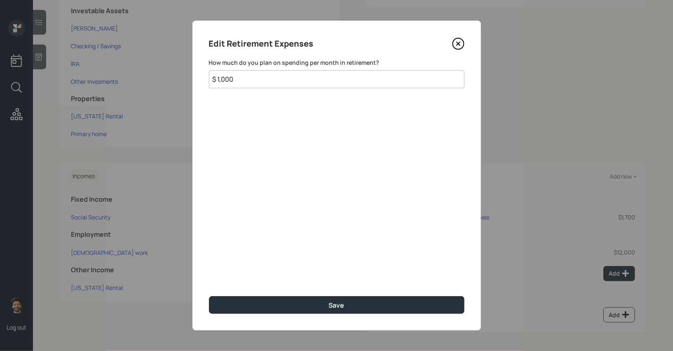
click at [235, 79] on input "$ 1,000" at bounding box center [337, 79] width 256 height 18
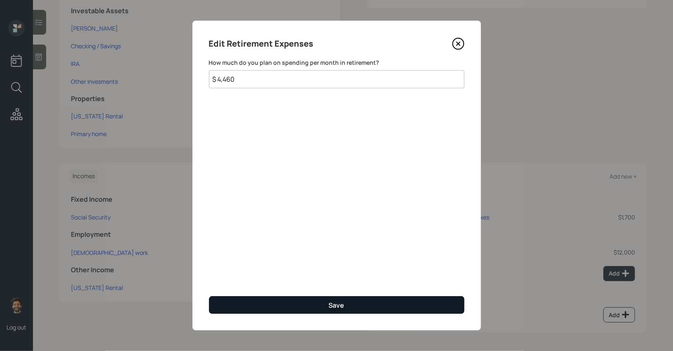
type input "$ 4,460"
click at [272, 308] on button "Save" at bounding box center [337, 305] width 256 height 18
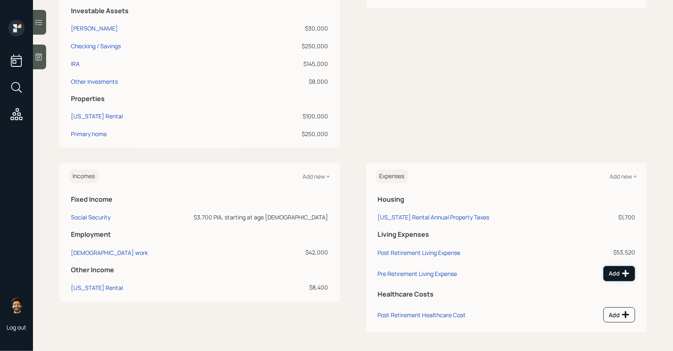
click at [612, 274] on div "Add" at bounding box center [619, 273] width 21 height 8
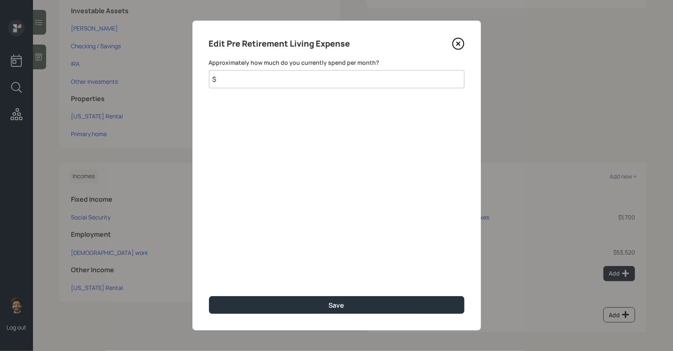
click at [287, 79] on input "$" at bounding box center [337, 79] width 256 height 18
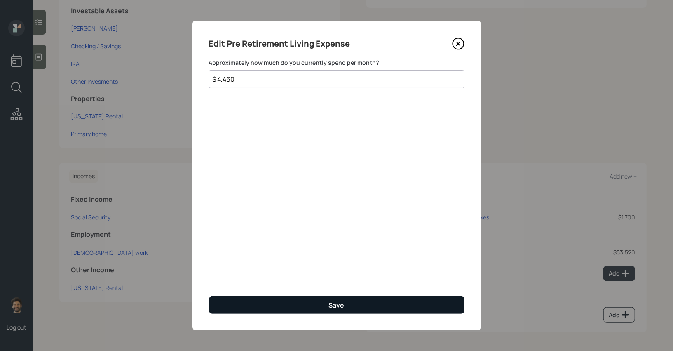
type input "$ 4,460"
click at [266, 306] on button "Save" at bounding box center [337, 305] width 256 height 18
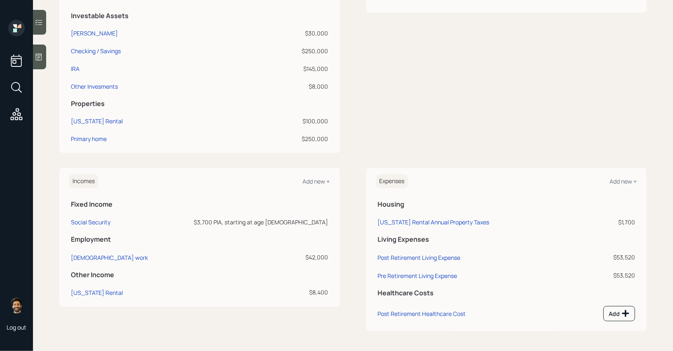
scroll to position [231, 0]
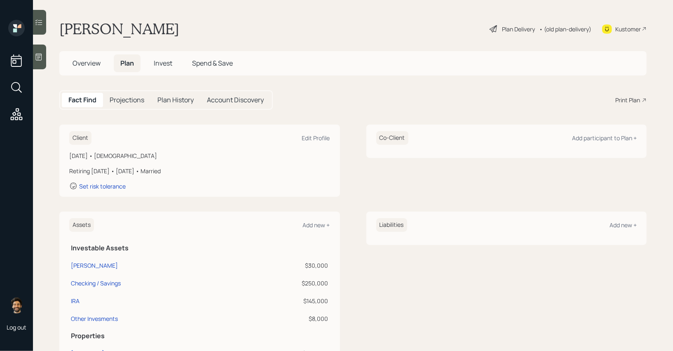
click at [576, 28] on div "• (old plan-delivery)" at bounding box center [565, 29] width 52 height 9
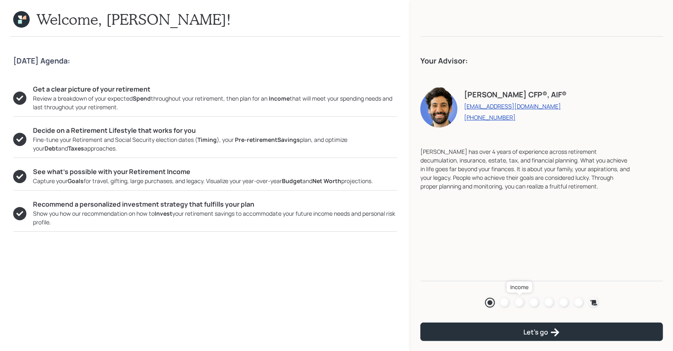
click at [519, 301] on div at bounding box center [520, 303] width 10 height 10
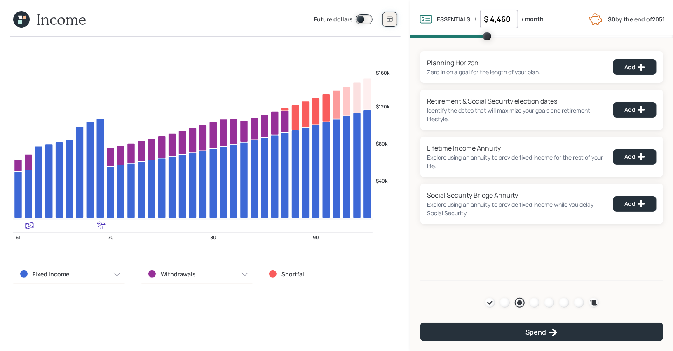
click at [393, 21] on icon at bounding box center [390, 19] width 7 height 7
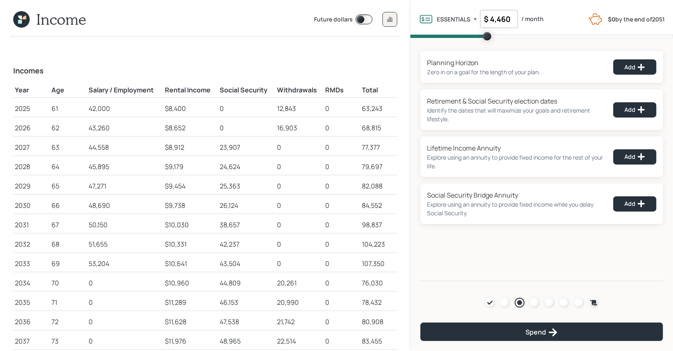
click at [17, 15] on icon at bounding box center [21, 19] width 16 height 16
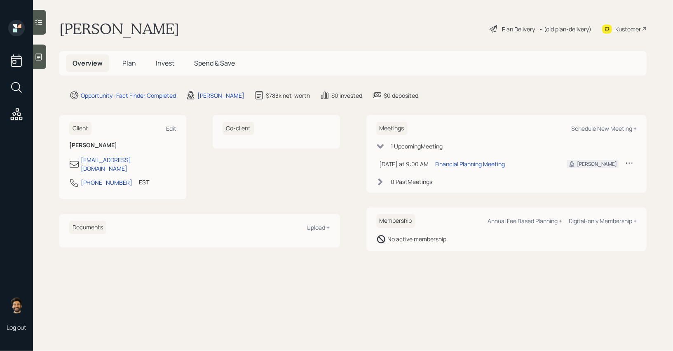
click at [122, 62] on h5 "Plan" at bounding box center [129, 63] width 27 height 18
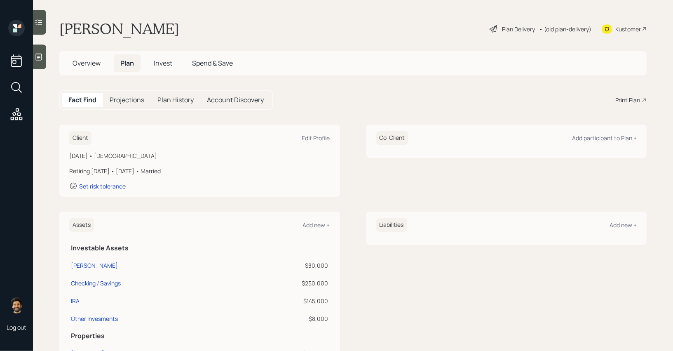
scroll to position [231, 0]
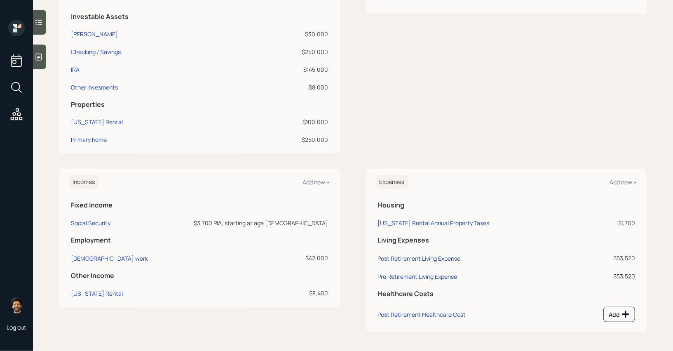
click at [418, 256] on div "Post Retirement Living Expense" at bounding box center [419, 258] width 83 height 8
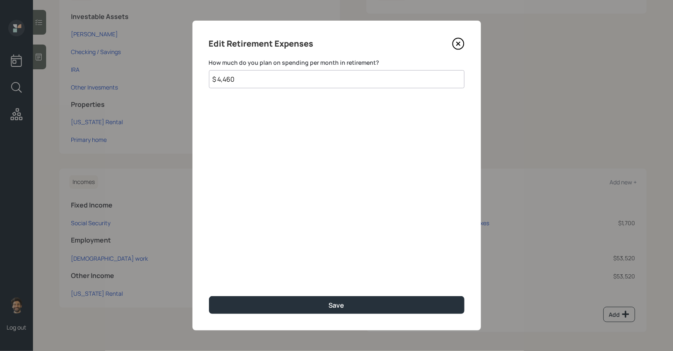
click at [224, 82] on input "$ 4,460" at bounding box center [337, 79] width 256 height 18
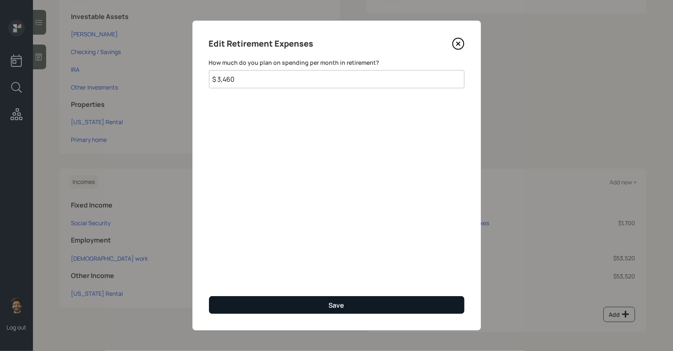
type input "$ 3,460"
click at [249, 304] on button "Save" at bounding box center [337, 305] width 256 height 18
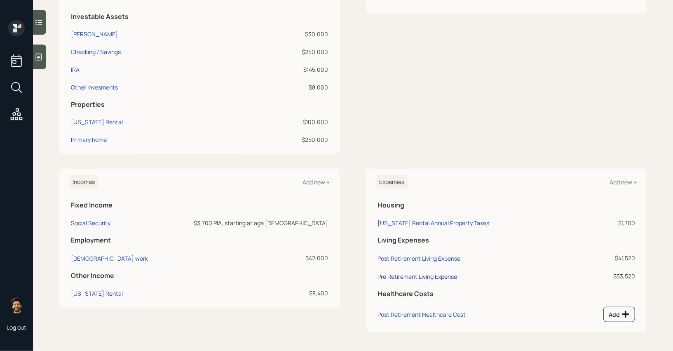
click at [414, 275] on div "Pre Retirement Living Expense" at bounding box center [418, 276] width 80 height 8
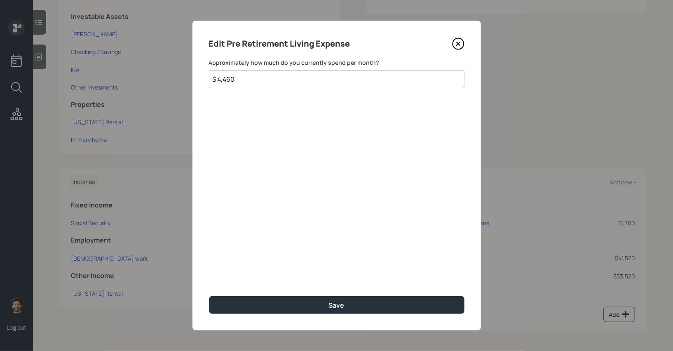
click at [262, 81] on input "$ 4,460" at bounding box center [337, 79] width 256 height 18
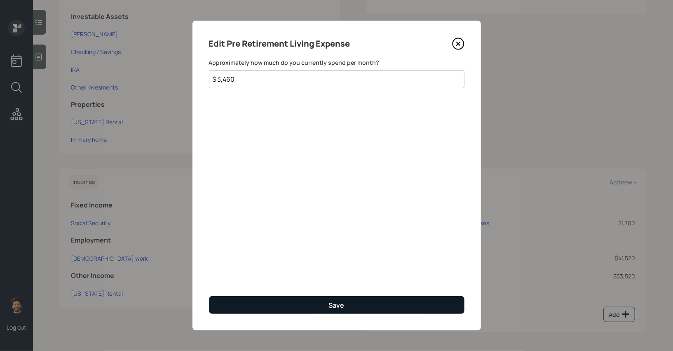
type input "$ 3,460"
click at [278, 299] on button "Save" at bounding box center [337, 305] width 256 height 18
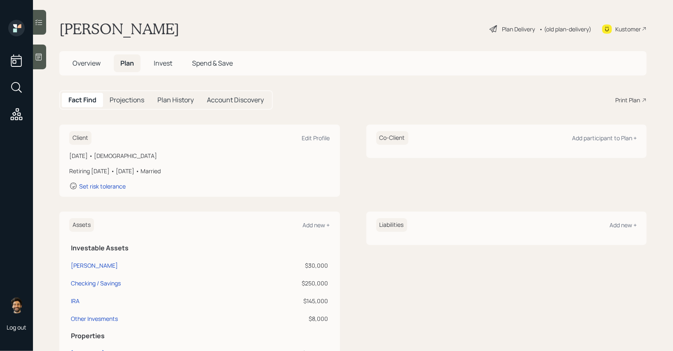
click at [557, 29] on div "• (old plan-delivery)" at bounding box center [565, 29] width 52 height 9
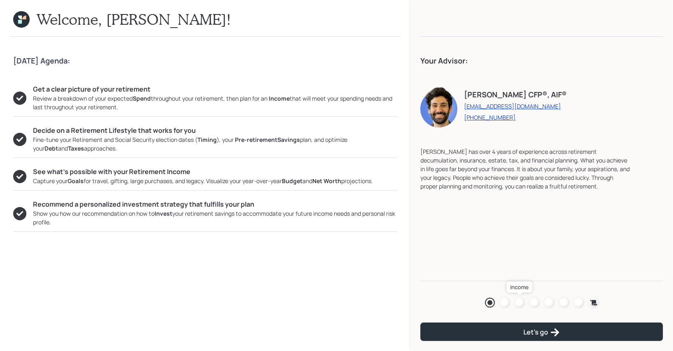
click at [522, 305] on div at bounding box center [520, 303] width 10 height 10
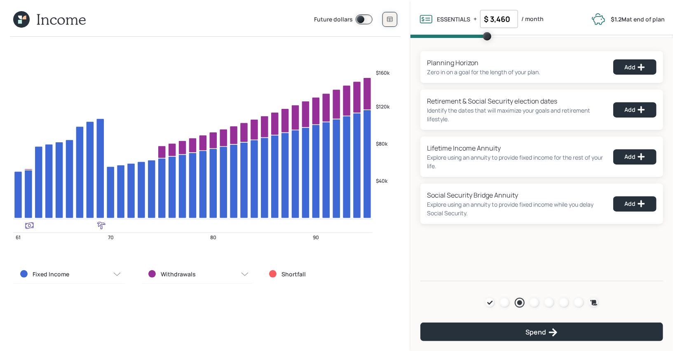
click at [389, 20] on icon at bounding box center [390, 19] width 7 height 7
click at [23, 22] on icon at bounding box center [21, 19] width 16 height 16
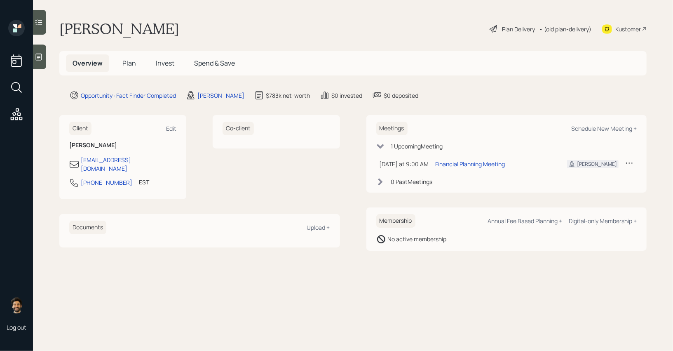
click at [134, 62] on span "Plan" at bounding box center [129, 63] width 14 height 9
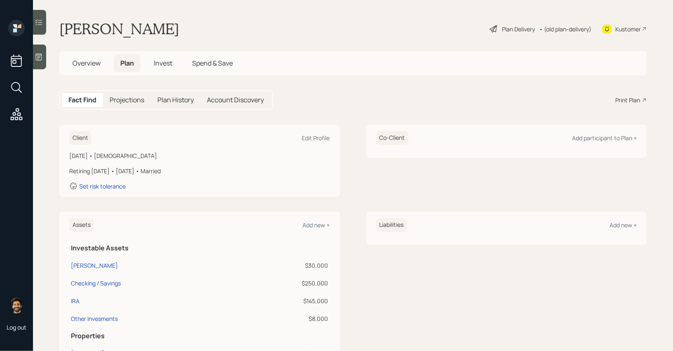
click at [160, 64] on span "Invest" at bounding box center [163, 63] width 19 height 9
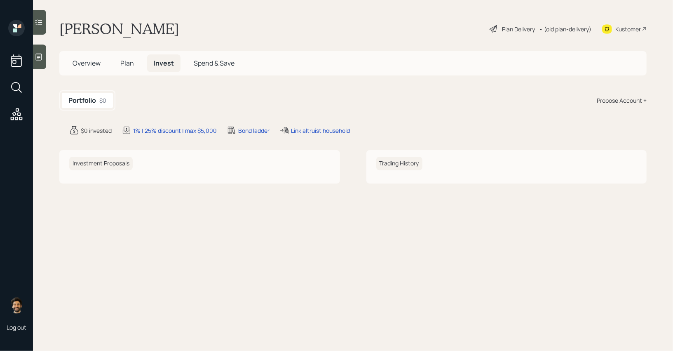
click at [134, 64] on span "Plan" at bounding box center [127, 63] width 14 height 9
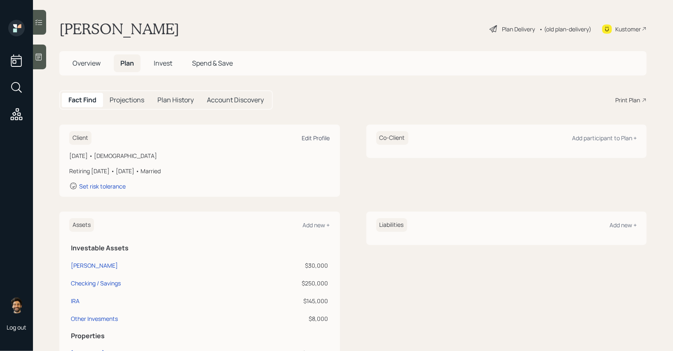
click at [325, 137] on div "Edit Profile" at bounding box center [316, 138] width 28 height 8
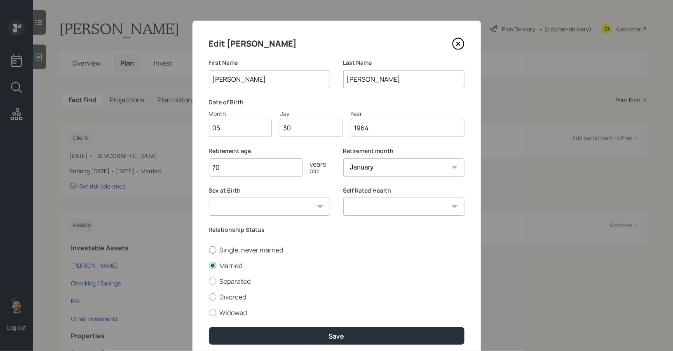
click at [217, 249] on label "Single, never married" at bounding box center [337, 249] width 256 height 9
click at [209, 249] on input "Single, never married" at bounding box center [209, 249] width 0 height 0
radio input "true"
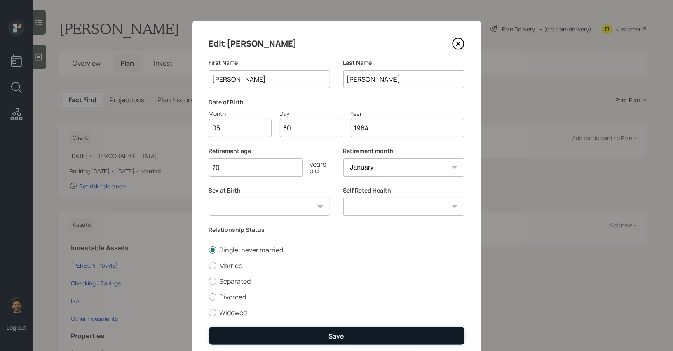
click at [238, 330] on button "Save" at bounding box center [337, 336] width 256 height 18
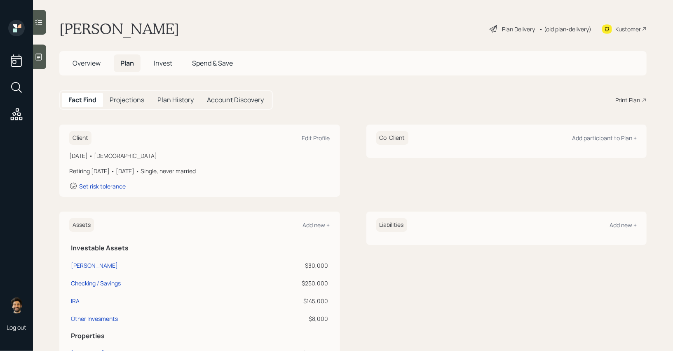
click at [581, 28] on div "• (old plan-delivery)" at bounding box center [565, 29] width 52 height 9
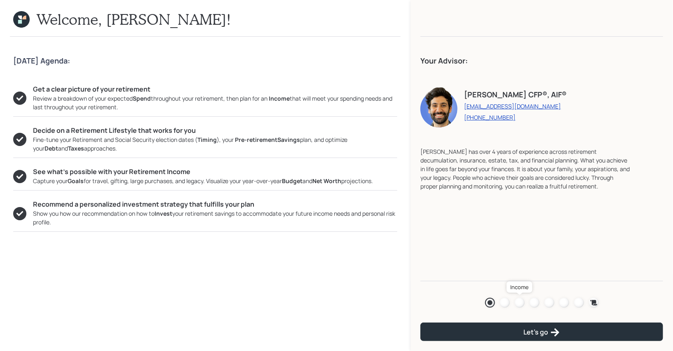
click at [519, 305] on div at bounding box center [520, 303] width 10 height 10
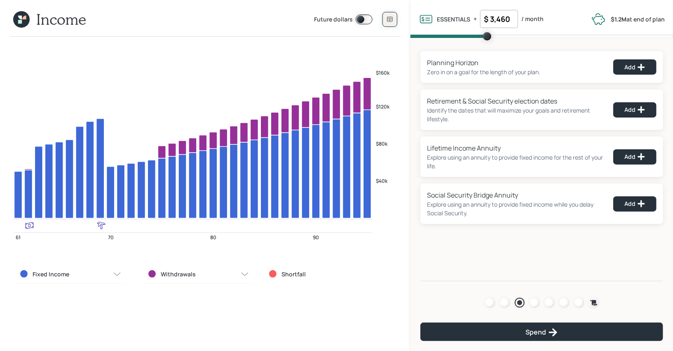
click at [387, 21] on icon at bounding box center [390, 19] width 7 height 7
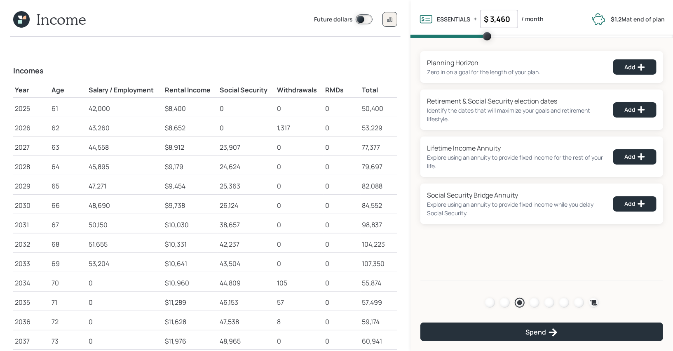
click at [23, 16] on icon at bounding box center [21, 19] width 16 height 16
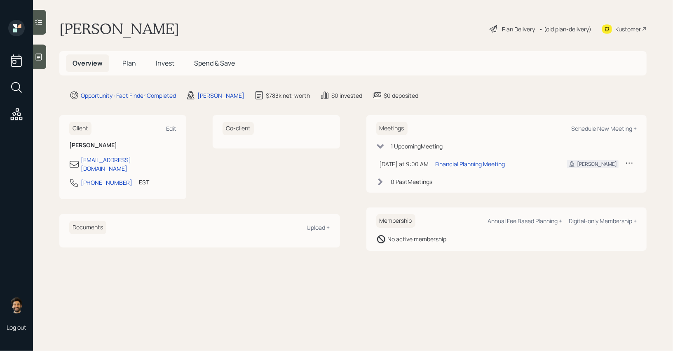
click at [129, 63] on span "Plan" at bounding box center [129, 63] width 14 height 9
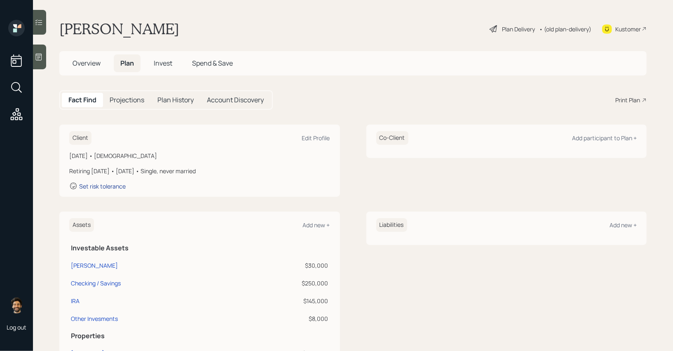
click at [120, 183] on div "Set risk tolerance" at bounding box center [102, 186] width 47 height 8
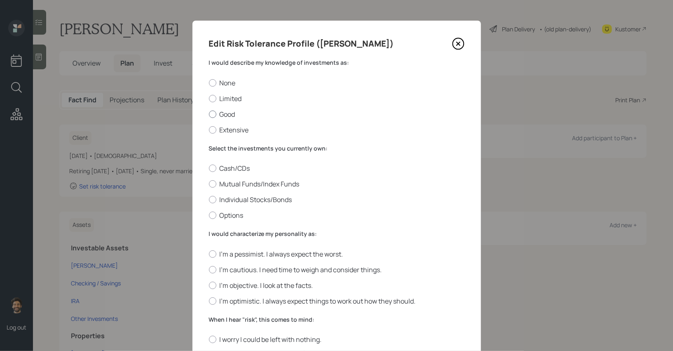
click at [226, 116] on label "Good" at bounding box center [337, 114] width 256 height 9
click at [209, 114] on input "Good" at bounding box center [209, 114] width 0 height 0
radio input "true"
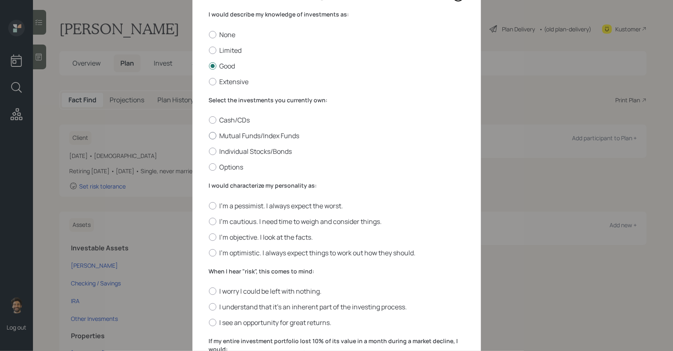
click at [226, 132] on label "Mutual Funds/Index Funds" at bounding box center [337, 135] width 256 height 9
click at [209, 136] on input "Mutual Funds/Index Funds" at bounding box center [209, 136] width 0 height 0
radio input "true"
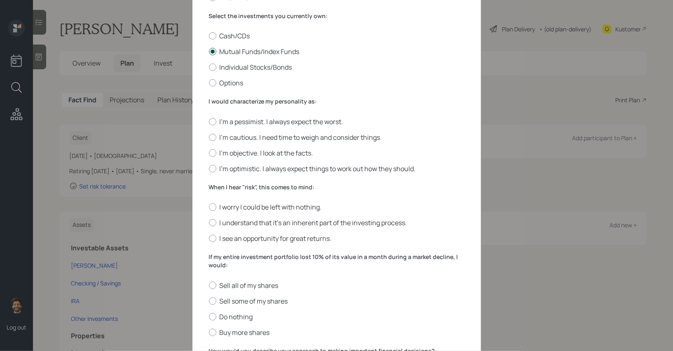
scroll to position [136, 0]
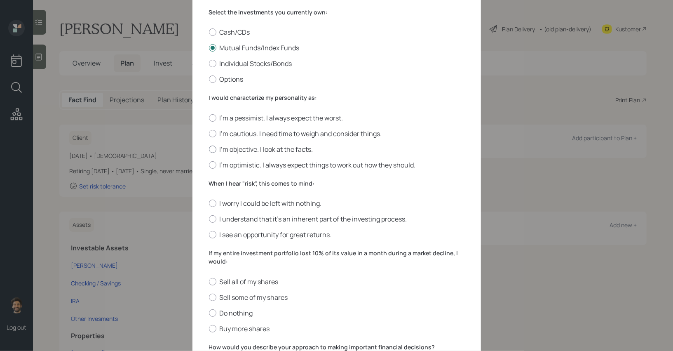
click at [216, 151] on label "I'm objective. I look at the facts." at bounding box center [337, 149] width 256 height 9
click at [209, 149] on input "I'm objective. I look at the facts." at bounding box center [209, 149] width 0 height 0
radio input "true"
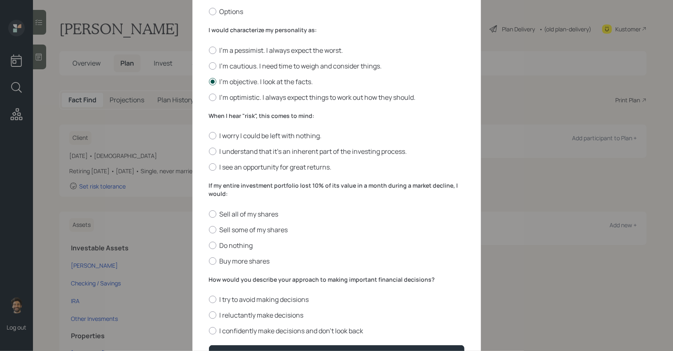
scroll to position [219, 0]
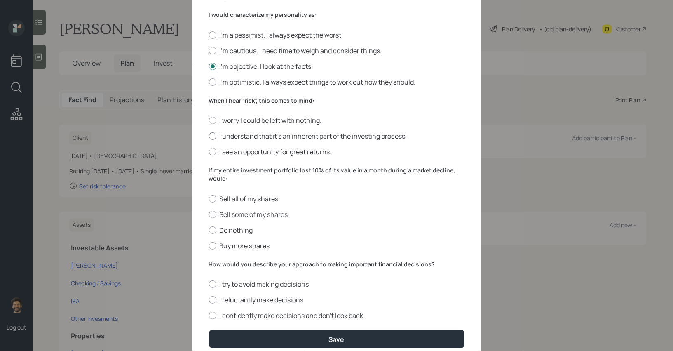
click at [214, 137] on div at bounding box center [212, 135] width 7 height 7
click at [209, 136] on input "I understand that it’s an inherent part of the investing process." at bounding box center [209, 136] width 0 height 0
radio input "true"
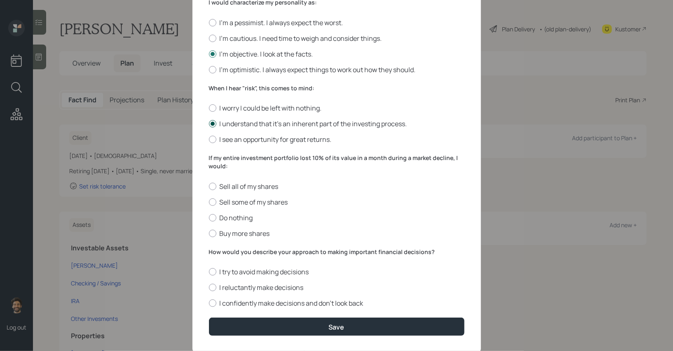
scroll to position [255, 0]
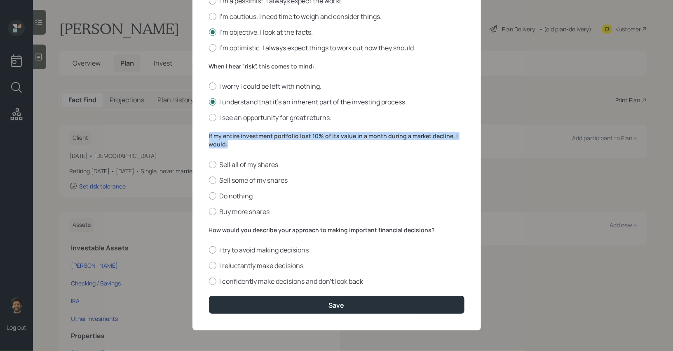
drag, startPoint x: 228, startPoint y: 146, endPoint x: 193, endPoint y: 133, distance: 37.3
click at [193, 133] on div "Edit Risk Tolerance Profile (David) I would describe my knowledge of investment…" at bounding box center [337, 48] width 289 height 563
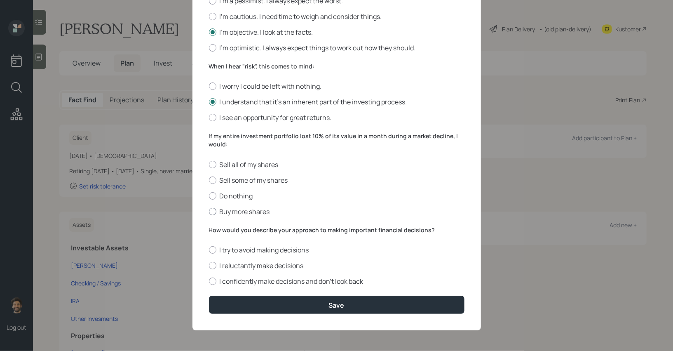
click at [214, 214] on div at bounding box center [212, 211] width 7 height 7
click at [209, 211] on input "Buy more shares" at bounding box center [209, 211] width 0 height 0
radio input "true"
click at [219, 279] on label "I confidently make decisions and don’t look back" at bounding box center [337, 281] width 256 height 9
click at [209, 281] on input "I confidently make decisions and don’t look back" at bounding box center [209, 281] width 0 height 0
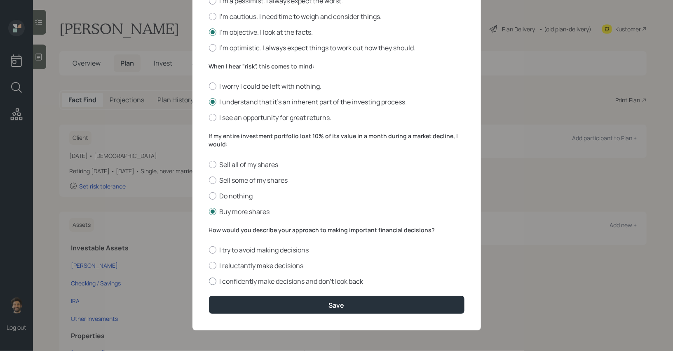
radio input "true"
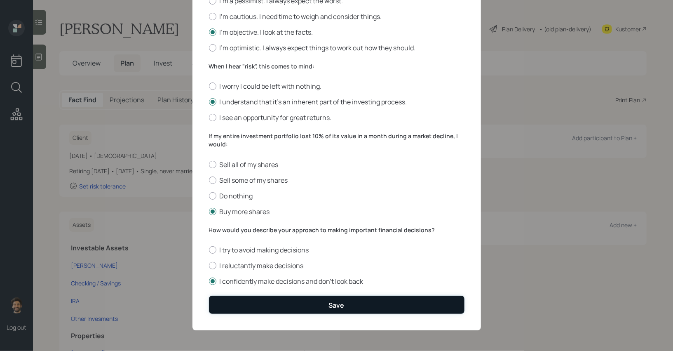
click at [233, 301] on button "Save" at bounding box center [337, 305] width 256 height 18
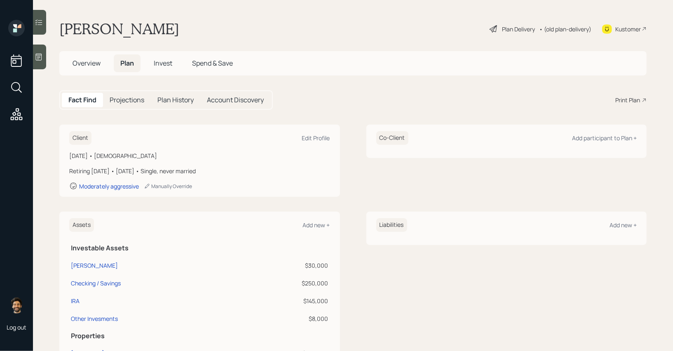
click at [161, 66] on span "Invest" at bounding box center [163, 63] width 19 height 9
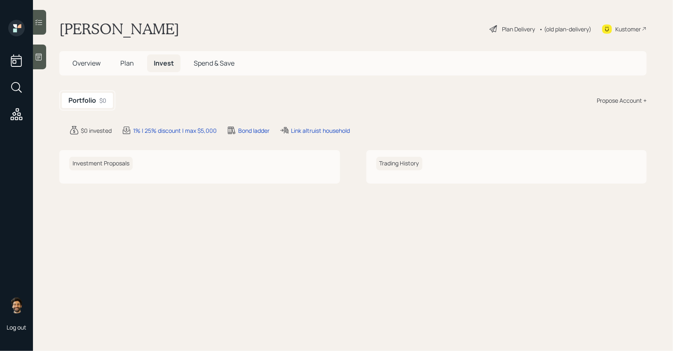
click at [635, 103] on div "Propose Account +" at bounding box center [622, 100] width 50 height 9
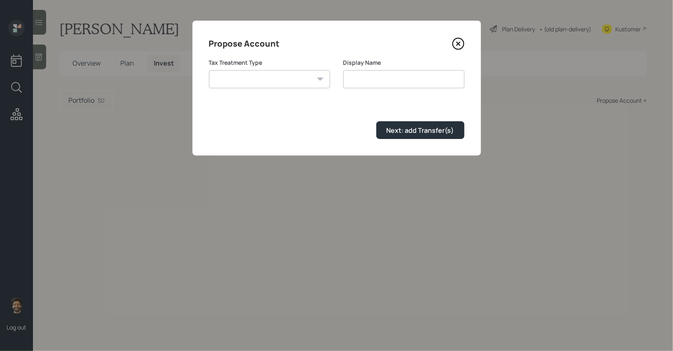
click at [249, 73] on select "Roth Taxable Traditional" at bounding box center [269, 79] width 121 height 18
select select "traditional"
type input "Traditional"
click at [403, 142] on div "Propose Account Tax Treatment Type Roth Taxable Traditional Display Name Tradit…" at bounding box center [337, 88] width 289 height 135
click at [395, 132] on div "Next: add Transfer(s)" at bounding box center [421, 130] width 68 height 9
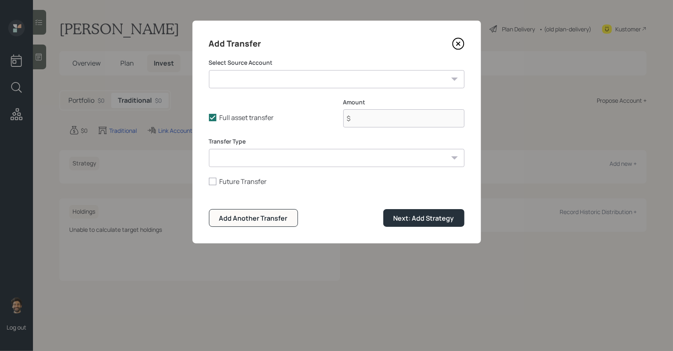
click at [241, 85] on select "Roth IRA ($30,000 | Roth IRA) Checking / Savings ($250,000 | Emergency Fund) IR…" at bounding box center [337, 79] width 256 height 18
select select "43ee3e11-6249-42a3-bd65-bdaf0c55bde2"
type input "$ 145,000"
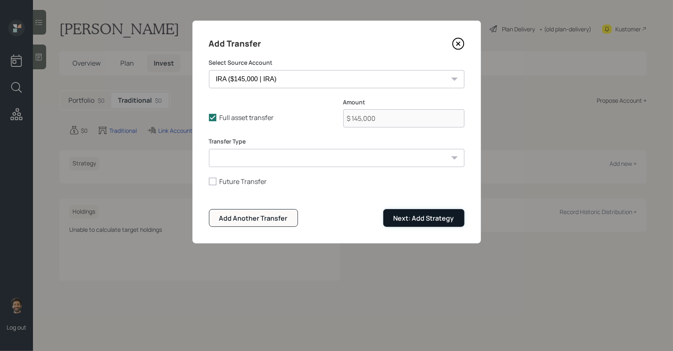
click at [402, 221] on div "Next: Add Strategy" at bounding box center [424, 218] width 61 height 9
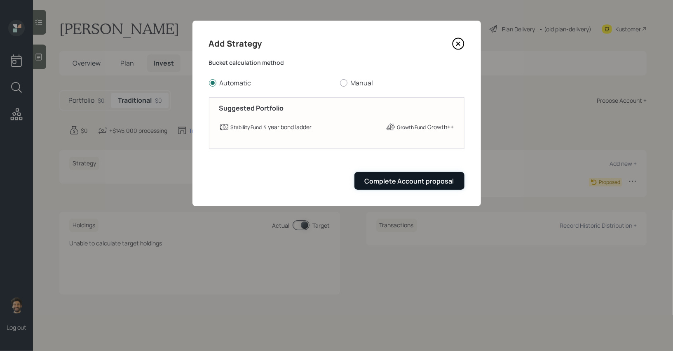
click at [409, 182] on div "Complete Account proposal" at bounding box center [409, 180] width 89 height 9
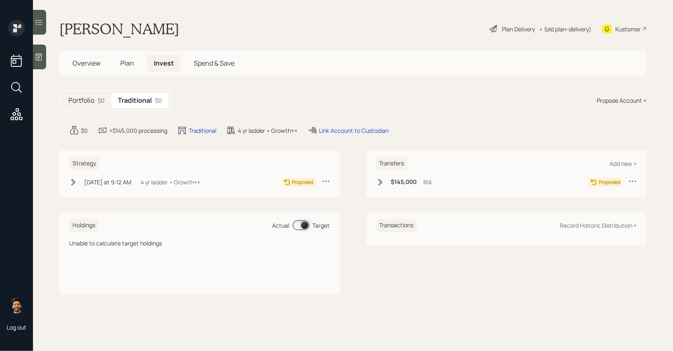
click at [618, 103] on div "Propose Account +" at bounding box center [622, 100] width 50 height 9
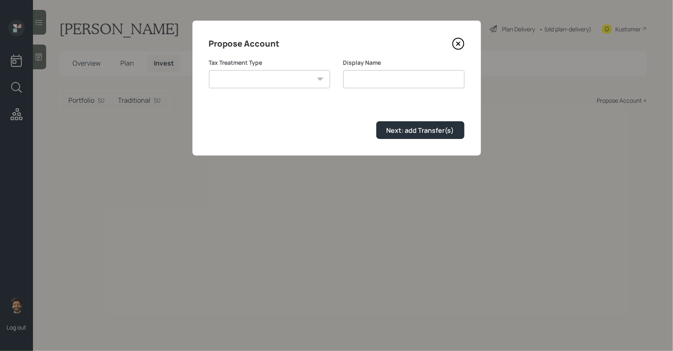
click at [269, 81] on select "Roth Taxable Traditional" at bounding box center [269, 79] width 121 height 18
select select "roth"
type input "[PERSON_NAME]"
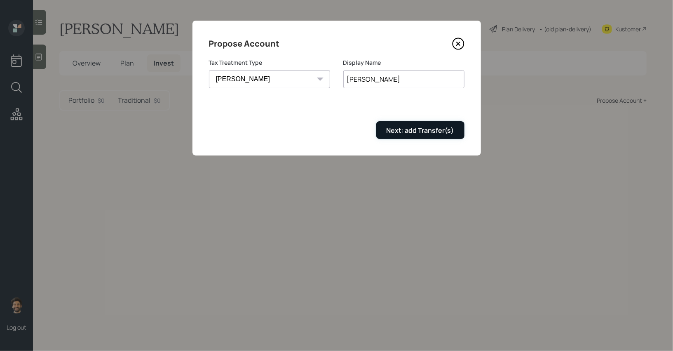
click at [411, 131] on div "Next: add Transfer(s)" at bounding box center [421, 130] width 68 height 9
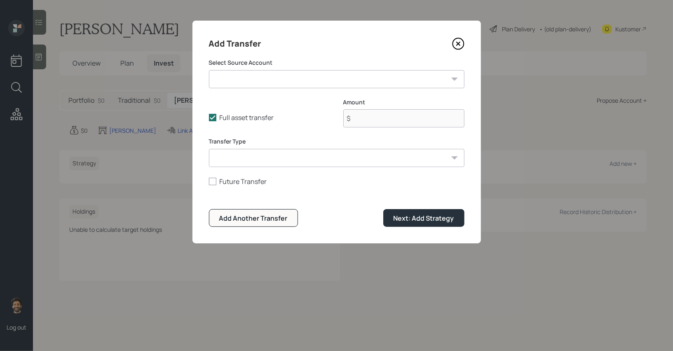
click at [269, 80] on select "Roth IRA ($30,000 | Roth IRA) Checking / Savings ($250,000 | Emergency Fund) IR…" at bounding box center [337, 79] width 256 height 18
select select "aaf4530f-3698-452f-85bc-e6a4f33c0322"
type input "$ 30,000"
click at [265, 163] on select "ACAT Transfer Non ACAT Transfer Capitalize Rollover Rollover Deposit" at bounding box center [337, 158] width 256 height 18
select select "acat_transfer"
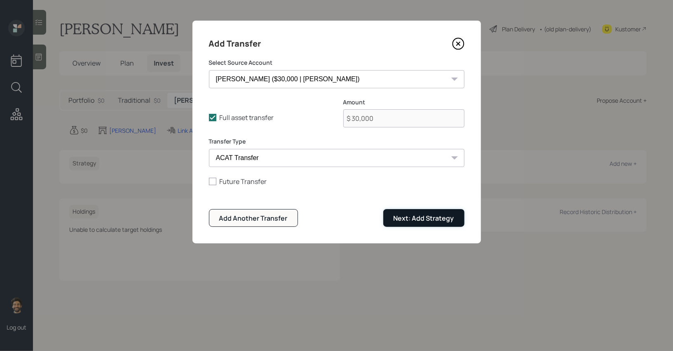
click at [406, 222] on div "Next: Add Strategy" at bounding box center [424, 218] width 61 height 9
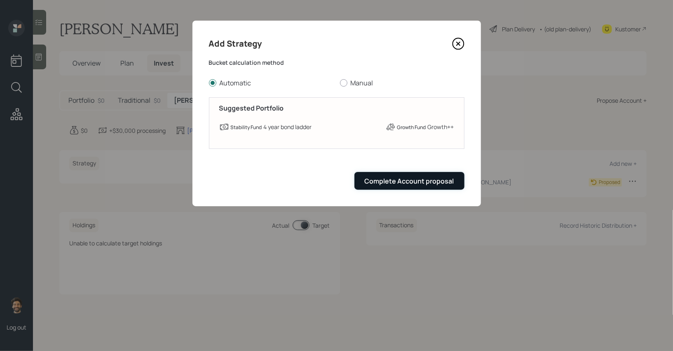
click at [368, 179] on div "Complete Account proposal" at bounding box center [409, 180] width 89 height 9
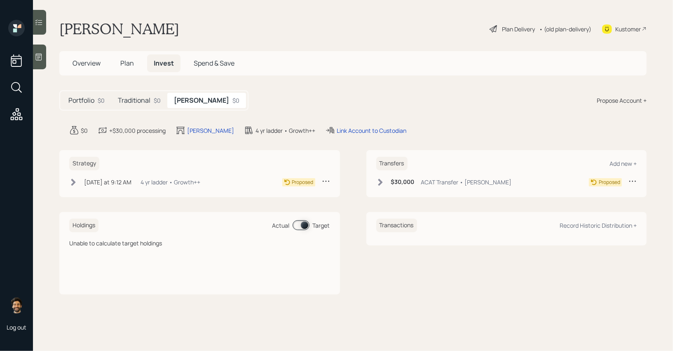
click at [544, 28] on div "• (old plan-delivery)" at bounding box center [565, 29] width 52 height 9
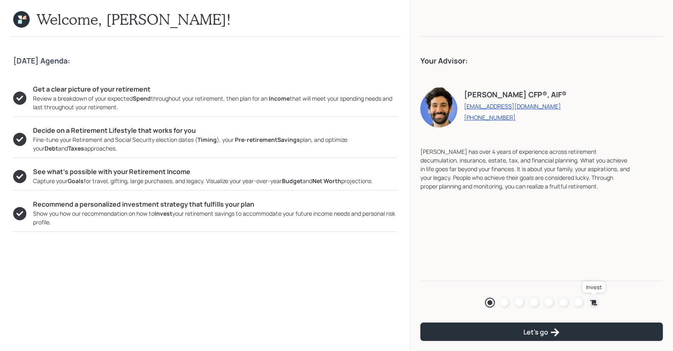
click at [596, 300] on icon at bounding box center [594, 302] width 8 height 8
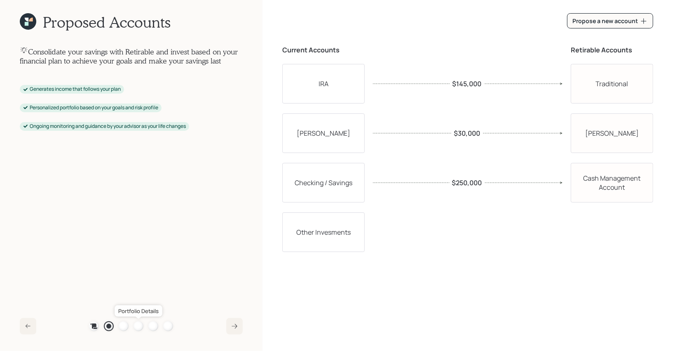
click at [140, 324] on div at bounding box center [139, 326] width 10 height 10
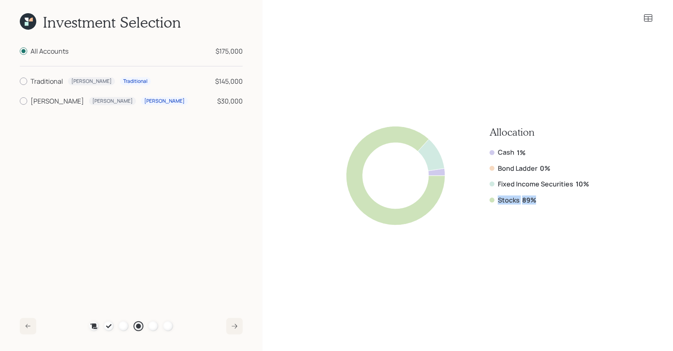
drag, startPoint x: 535, startPoint y: 202, endPoint x: 491, endPoint y: 193, distance: 45.8
click at [491, 193] on div "Cash 1% Bond Ladder 0% Fixed Income Securities 10% Stocks 89%" at bounding box center [539, 176] width 99 height 57
drag, startPoint x: 588, startPoint y: 182, endPoint x: 485, endPoint y: 182, distance: 103.5
click at [485, 182] on div "Allocation Cash 1% Bond Ladder 0% Fixed Income Securities 10% Stocks 89%" at bounding box center [467, 175] width 243 height 99
drag, startPoint x: 526, startPoint y: 151, endPoint x: 479, endPoint y: 151, distance: 47.4
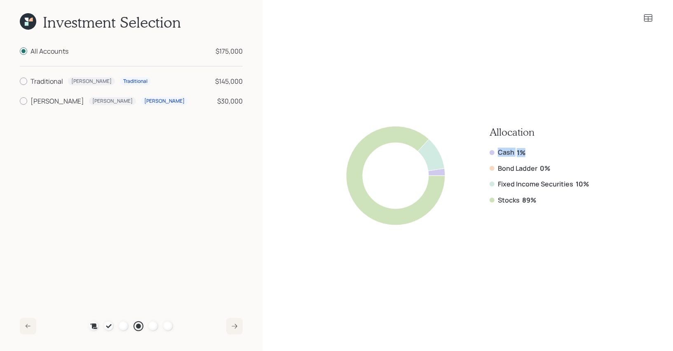
click at [479, 151] on div "Allocation Cash 1% Bond Ladder 0% Fixed Income Securities 10% Stocks 89%" at bounding box center [467, 175] width 243 height 99
drag, startPoint x: 548, startPoint y: 204, endPoint x: 503, endPoint y: 200, distance: 45.9
click at [503, 200] on div "Allocation Cash 1% Bond Ladder 0% Fixed Income Securities 10% Stocks 89%" at bounding box center [539, 175] width 99 height 99
click at [533, 189] on div "Cash 1% Bond Ladder 0% Fixed Income Securities 10% Stocks 89%" at bounding box center [539, 176] width 99 height 57
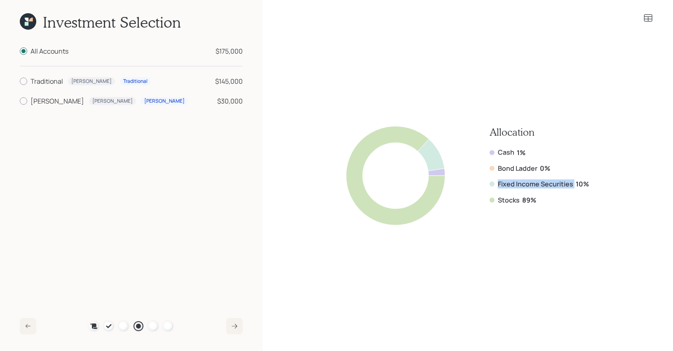
click at [533, 189] on div "Cash 1% Bond Ladder 0% Fixed Income Securities 10% Stocks 89%" at bounding box center [539, 176] width 99 height 57
drag, startPoint x: 533, startPoint y: 153, endPoint x: 494, endPoint y: 153, distance: 39.6
click at [494, 153] on div "Cash 1%" at bounding box center [539, 152] width 99 height 9
click at [648, 16] on icon at bounding box center [648, 17] width 8 height 7
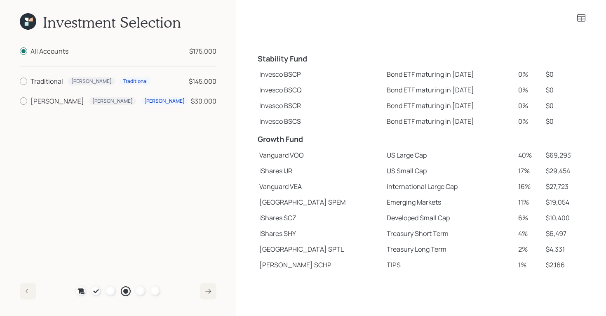
scroll to position [66, 0]
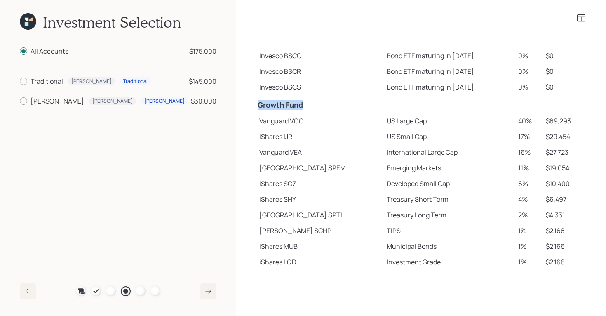
drag, startPoint x: 260, startPoint y: 109, endPoint x: 314, endPoint y: 109, distance: 53.6
click at [314, 109] on h4 "Growth Fund" at bounding box center [320, 105] width 124 height 9
click at [264, 126] on td "Vanguard VOO" at bounding box center [319, 121] width 127 height 16
click at [262, 139] on td "iShares IJR" at bounding box center [319, 137] width 127 height 16
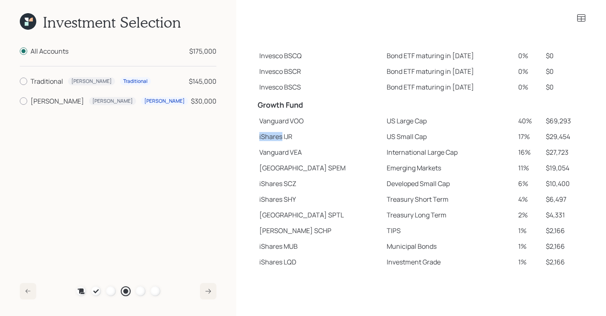
click at [262, 139] on td "iShares IJR" at bounding box center [319, 137] width 127 height 16
drag, startPoint x: 260, startPoint y: 213, endPoint x: 301, endPoint y: 214, distance: 40.8
click at [301, 214] on td "State Street SPTL" at bounding box center [319, 215] width 127 height 16
drag, startPoint x: 258, startPoint y: 229, endPoint x: 285, endPoint y: 231, distance: 26.5
click at [285, 231] on td "Schwab SCHP" at bounding box center [319, 231] width 127 height 16
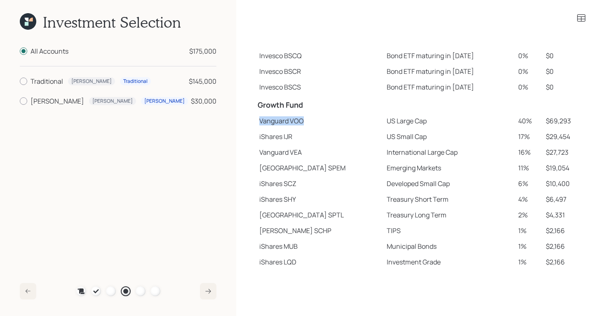
drag, startPoint x: 259, startPoint y: 121, endPoint x: 305, endPoint y: 122, distance: 45.8
click at [305, 122] on td "Vanguard VOO" at bounding box center [319, 121] width 127 height 16
click at [310, 115] on td "Vanguard VOO" at bounding box center [319, 121] width 127 height 16
drag, startPoint x: 258, startPoint y: 122, endPoint x: 396, endPoint y: 122, distance: 138.1
click at [396, 122] on tr "Vanguard VOO US Large Cap 40% $69,293" at bounding box center [421, 121] width 330 height 16
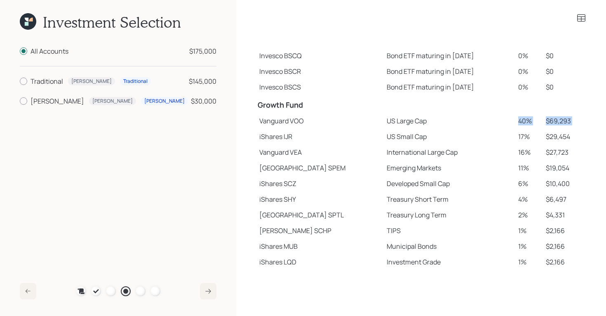
drag, startPoint x: 258, startPoint y: 136, endPoint x: 385, endPoint y: 128, distance: 127.2
click at [385, 128] on tbody "Spend Fund CASH Cash (Account Management) 1% $1,750 Stability Fund Invesco BSCP…" at bounding box center [421, 125] width 330 height 289
drag, startPoint x: 357, startPoint y: 124, endPoint x: 394, endPoint y: 125, distance: 37.1
click at [394, 125] on td "US Large Cap" at bounding box center [449, 121] width 132 height 16
drag, startPoint x: 356, startPoint y: 136, endPoint x: 395, endPoint y: 136, distance: 38.8
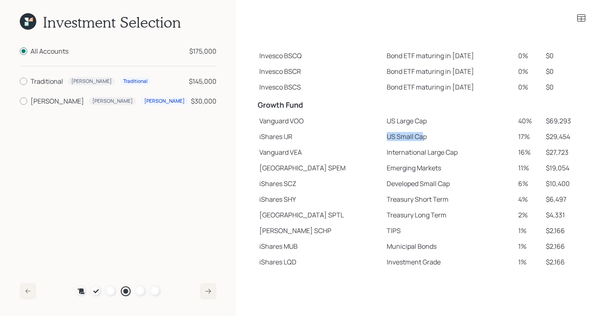
click at [395, 136] on td "US Small Cap" at bounding box center [449, 137] width 132 height 16
drag, startPoint x: 357, startPoint y: 154, endPoint x: 423, endPoint y: 157, distance: 66.8
click at [423, 157] on td "International Large Cap" at bounding box center [449, 152] width 132 height 16
click at [579, 21] on icon at bounding box center [581, 17] width 8 height 7
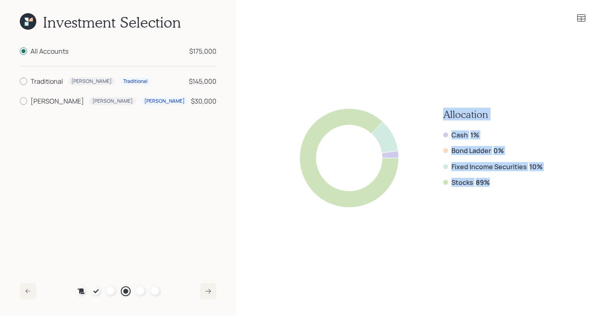
drag, startPoint x: 491, startPoint y: 180, endPoint x: 434, endPoint y: 104, distance: 94.7
click at [434, 104] on div "Allocation Cash 1% Bond Ladder 0% Fixed Income Securities 10% Stocks 89%" at bounding box center [421, 157] width 330 height 223
click at [543, 167] on div "Allocation Cash 1% Bond Ladder 0% Fixed Income Securities 10% Stocks 89%" at bounding box center [421, 157] width 330 height 223
drag, startPoint x: 543, startPoint y: 167, endPoint x: 451, endPoint y: 169, distance: 91.5
click at [451, 169] on div "Allocation Cash 1% Bond Ladder 0% Fixed Income Securities 10% Stocks 89%" at bounding box center [421, 157] width 330 height 223
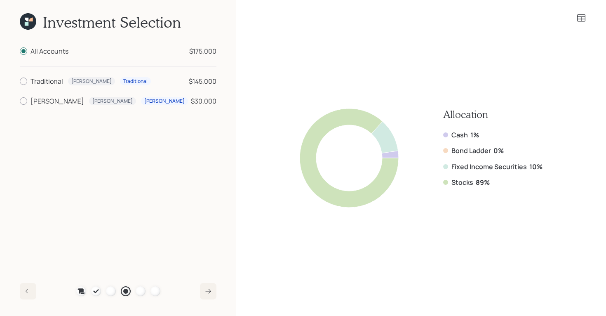
click at [581, 16] on icon at bounding box center [581, 18] width 10 height 10
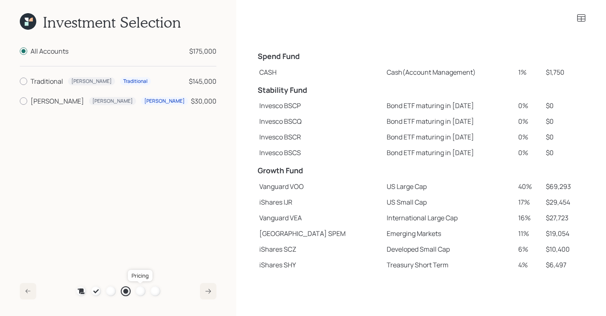
click at [142, 291] on div at bounding box center [141, 291] width 10 height 10
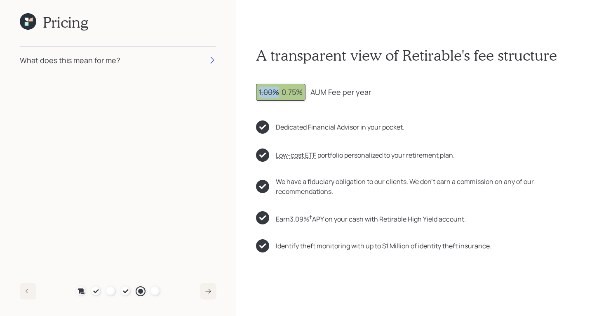
drag, startPoint x: 278, startPoint y: 88, endPoint x: 251, endPoint y: 92, distance: 27.1
click at [251, 92] on div "A transparent view of Retirable's fee structure 1.00% 0.75% AUM Fee per year De…" at bounding box center [421, 158] width 370 height 316
drag, startPoint x: 283, startPoint y: 92, endPoint x: 305, endPoint y: 93, distance: 22.3
click at [305, 93] on div "1.00% 0.75%" at bounding box center [280, 92] width 49 height 17
click at [26, 26] on icon at bounding box center [28, 21] width 16 height 16
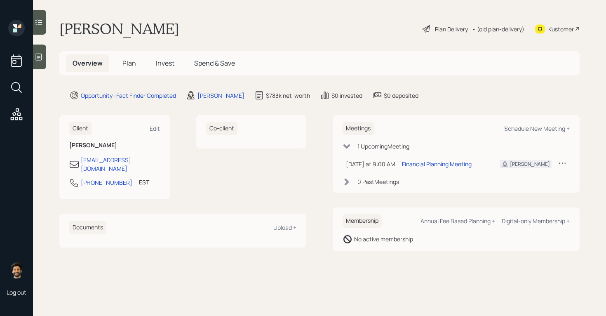
click at [127, 63] on span "Plan" at bounding box center [129, 63] width 14 height 9
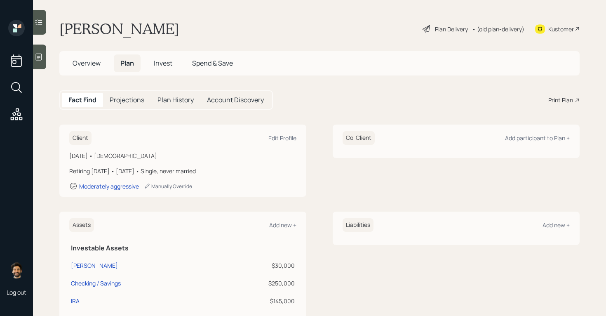
click at [563, 104] on div "Fact Find Projections Plan History Account Discovery Print Plan" at bounding box center [319, 99] width 520 height 19
click at [561, 99] on div "Print Plan" at bounding box center [560, 100] width 25 height 9
click at [96, 64] on span "Overview" at bounding box center [87, 63] width 28 height 9
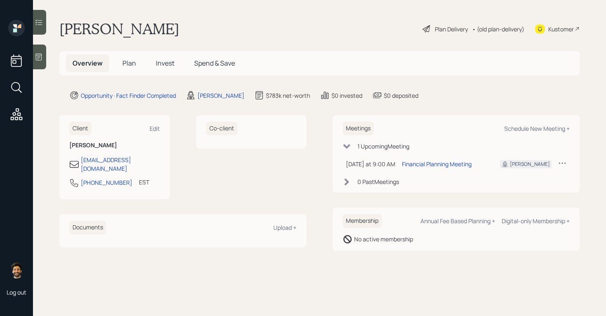
click at [124, 67] on span "Plan" at bounding box center [129, 63] width 14 height 9
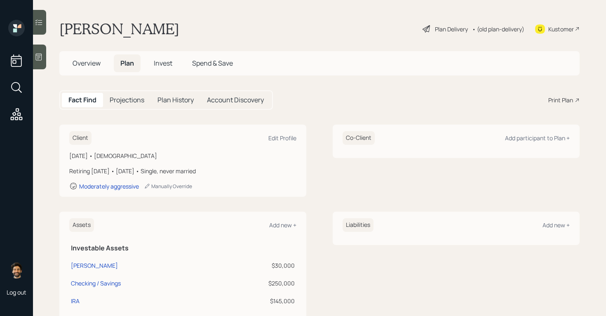
click at [566, 102] on div "Print Plan" at bounding box center [560, 100] width 25 height 9
click at [91, 63] on span "Overview" at bounding box center [87, 63] width 28 height 9
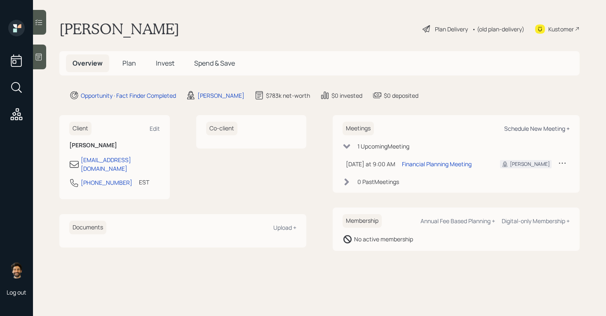
click at [536, 128] on div "Schedule New Meeting +" at bounding box center [537, 128] width 66 height 8
select select "f14b762f-c7c2-4b89-9227-8fa891345eea"
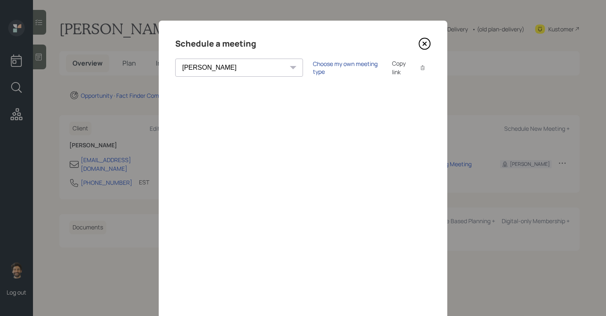
click at [313, 66] on div "Choose my own meeting type" at bounding box center [347, 68] width 69 height 16
